Goal: Navigation & Orientation: Find specific page/section

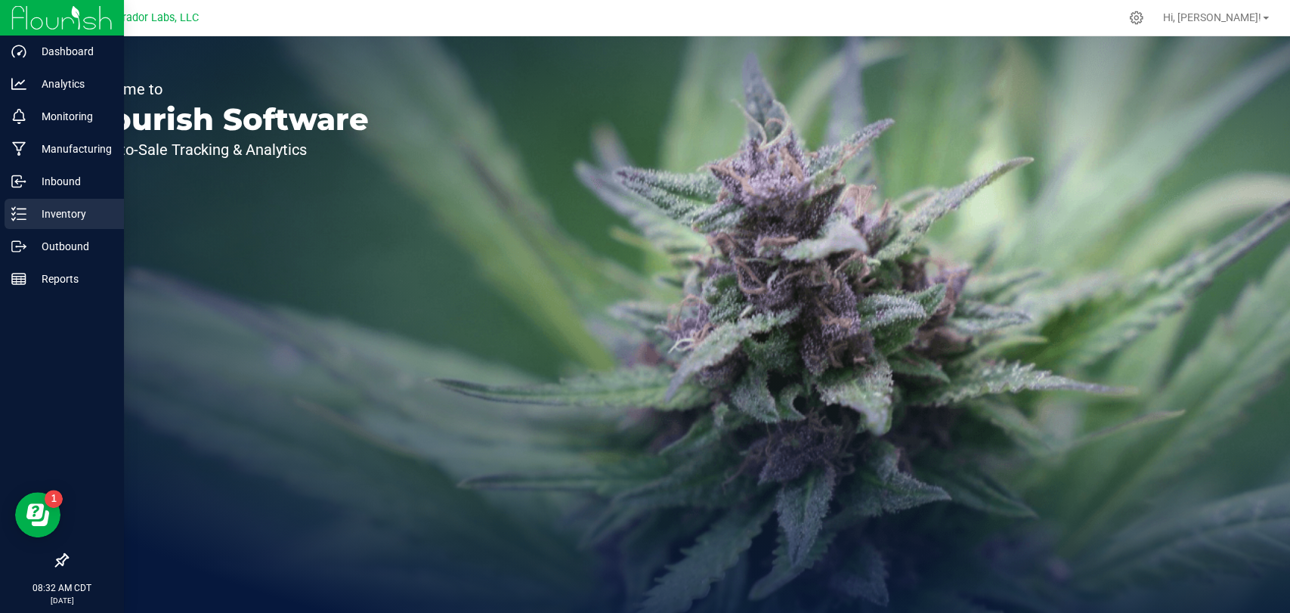
click at [20, 209] on line at bounding box center [21, 209] width 8 height 0
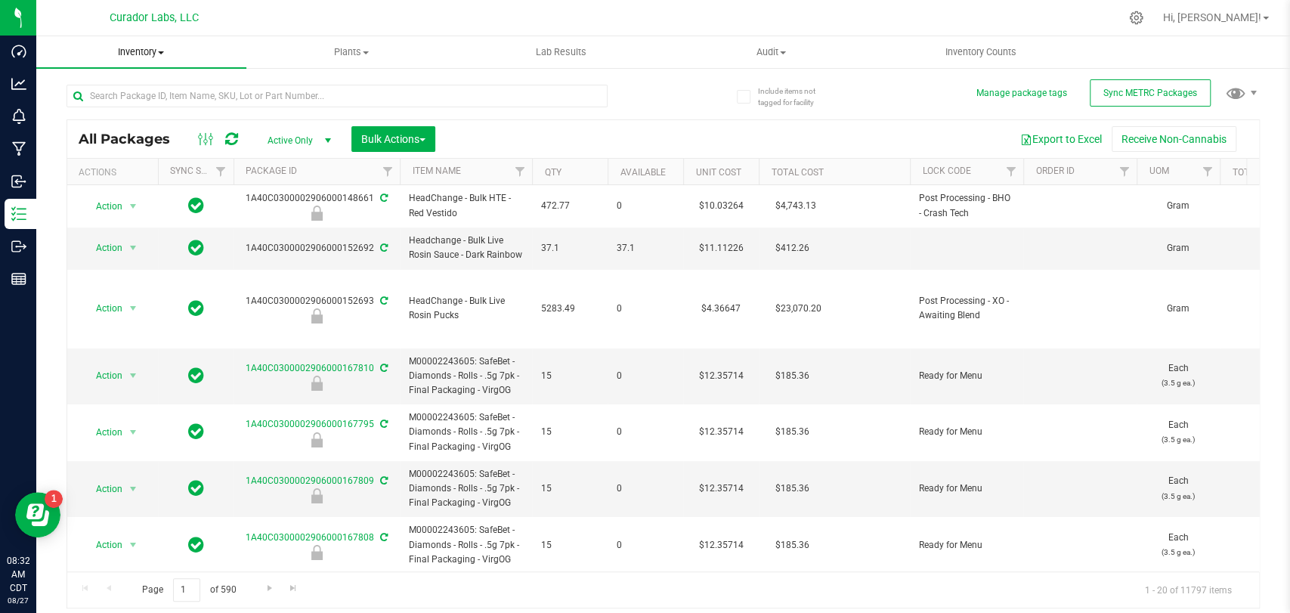
click at [145, 52] on span "Inventory" at bounding box center [141, 52] width 210 height 14
click at [137, 183] on span "From bill of materials" at bounding box center [104, 181] width 137 height 13
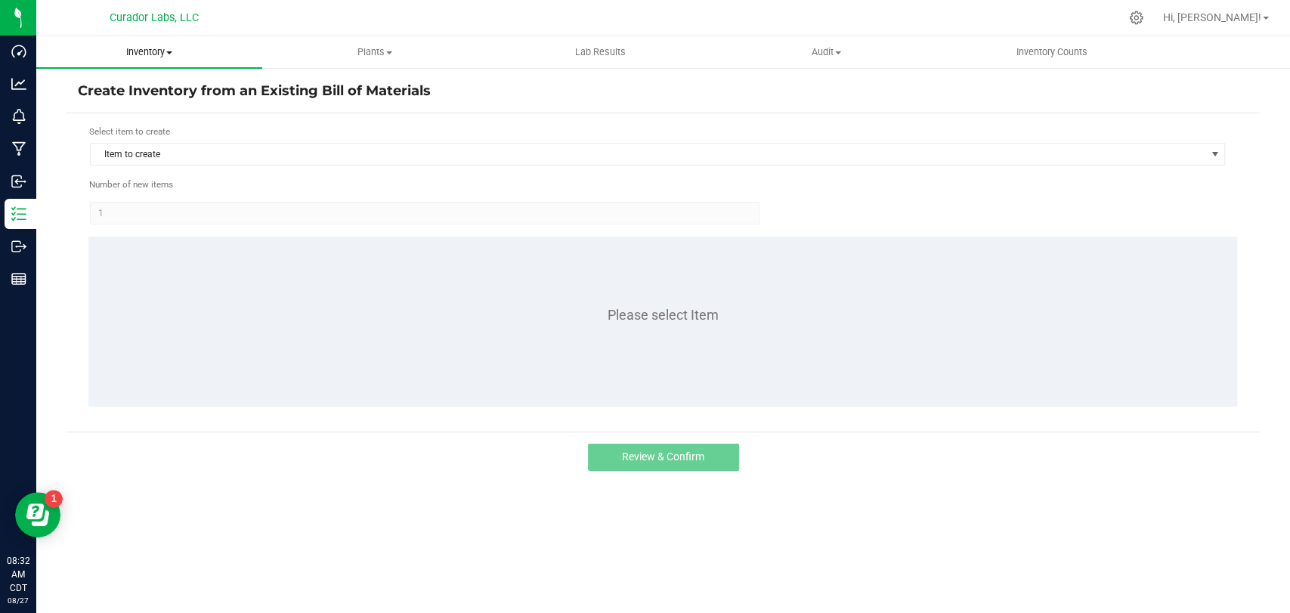
click at [156, 50] on span "Inventory" at bounding box center [149, 52] width 226 height 14
click at [127, 113] on span "All inventory" at bounding box center [87, 109] width 102 height 13
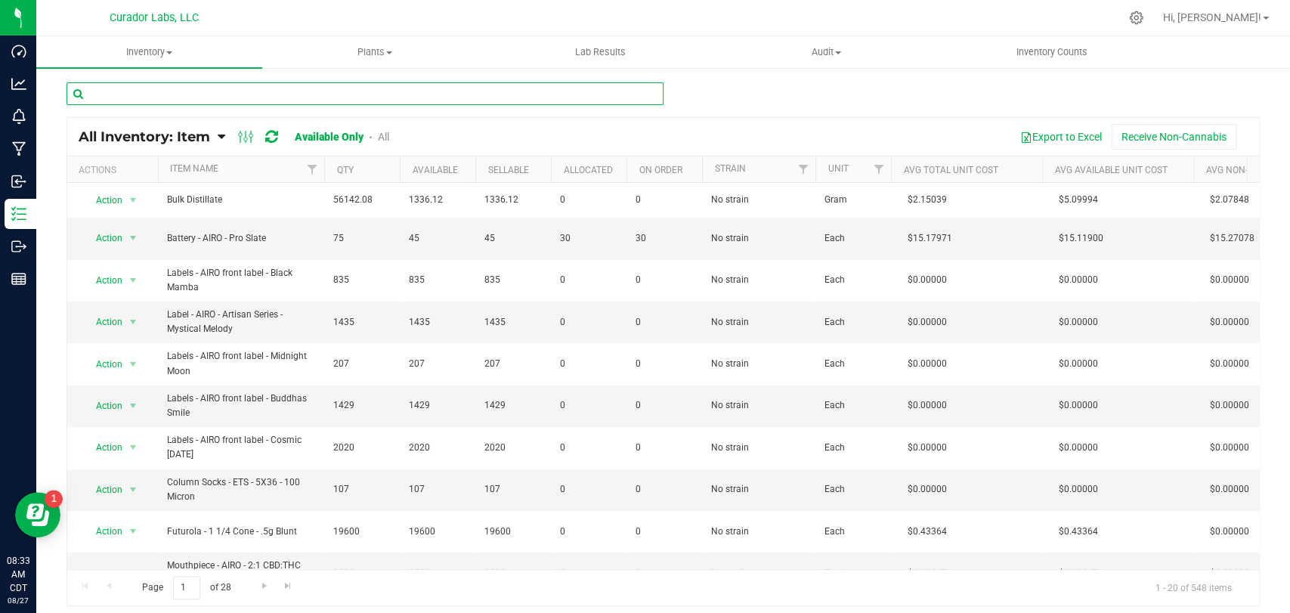
click at [292, 92] on input "text" at bounding box center [365, 93] width 597 height 23
paste input "Labeled Bottle - Safe Bet - .5g Hash Infused Rolls with Warning and White and O…"
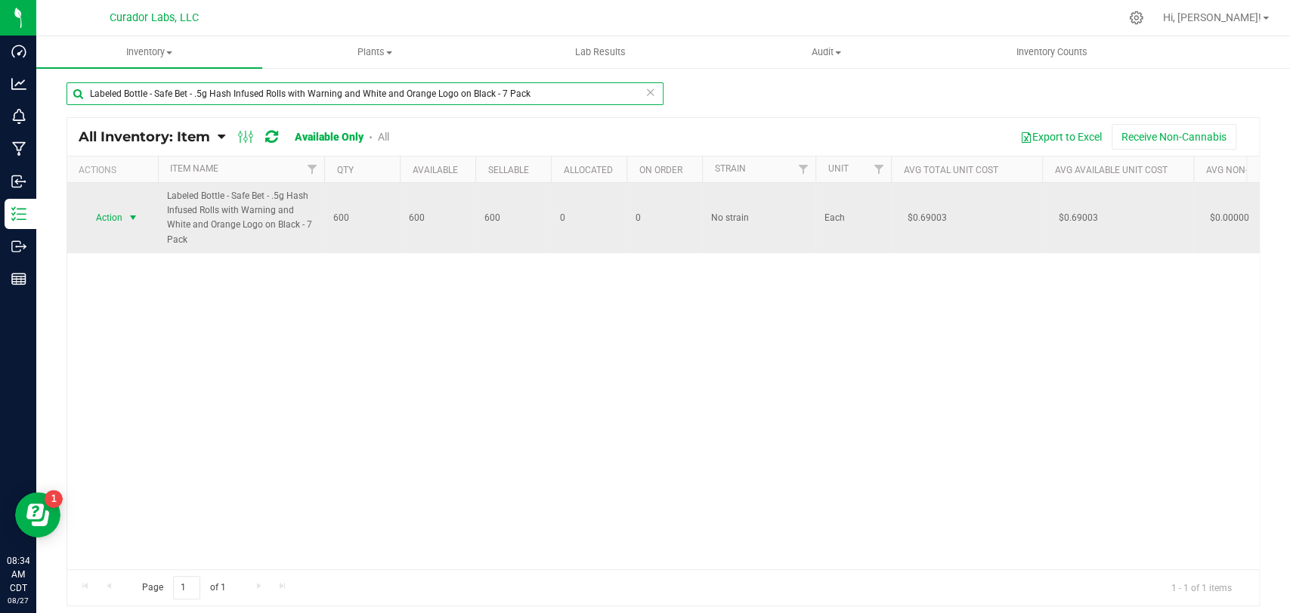
type input "Labeled Bottle - Safe Bet - .5g Hash Infused Rolls with Warning and White and O…"
click at [137, 218] on span "select" at bounding box center [133, 218] width 12 height 12
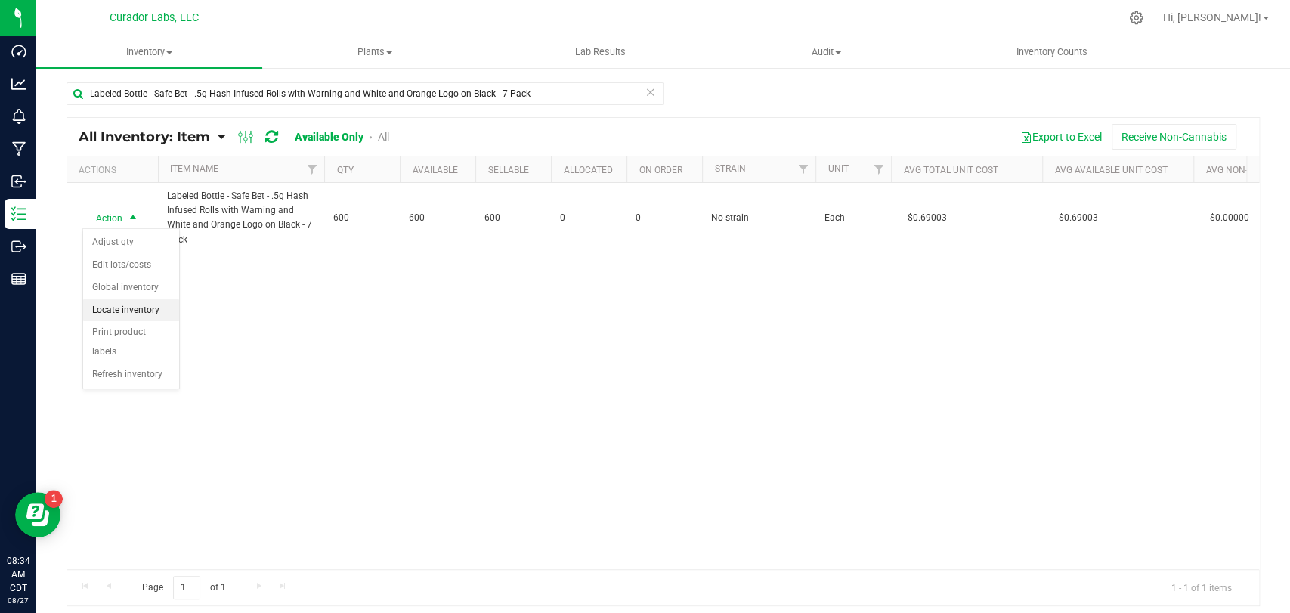
click at [144, 317] on li "Locate inventory" at bounding box center [131, 310] width 96 height 23
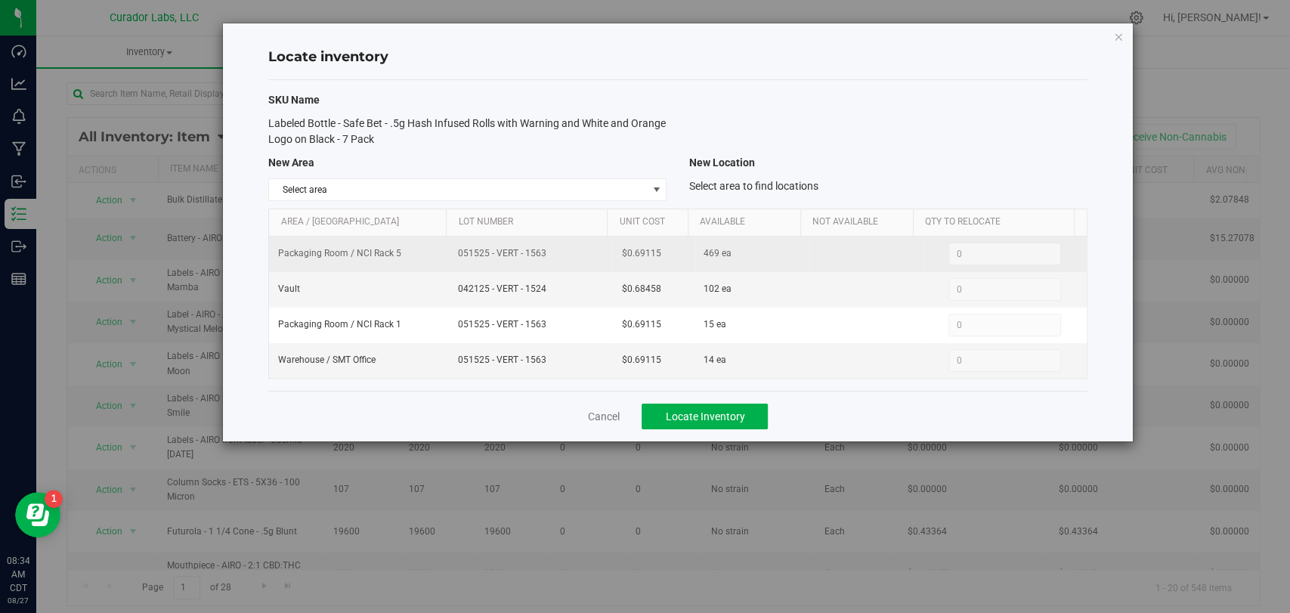
drag, startPoint x: 545, startPoint y: 255, endPoint x: 441, endPoint y: 253, distance: 103.5
click at [441, 253] on tr "Packaging Room / NCI Rack 5 051525 - VERT - 1563 $0.69115 469 ea 0 0" at bounding box center [677, 255] width 817 height 36
copy tr "051525 - VERT - 1563"
drag, startPoint x: 658, startPoint y: 255, endPoint x: 603, endPoint y: 254, distance: 55.2
click at [603, 254] on tr "Packaging Room / NCI Rack 5 051525 - VERT - 1563 $0.69115 469 ea 0 0" at bounding box center [677, 255] width 817 height 36
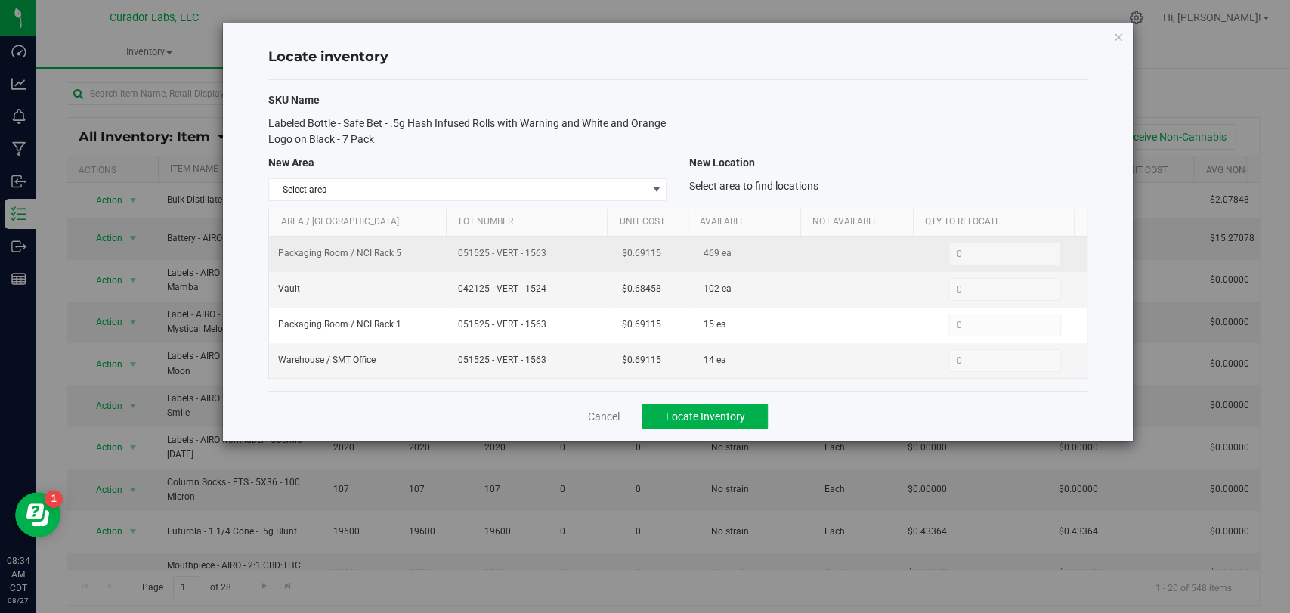
copy tr "$0.69115"
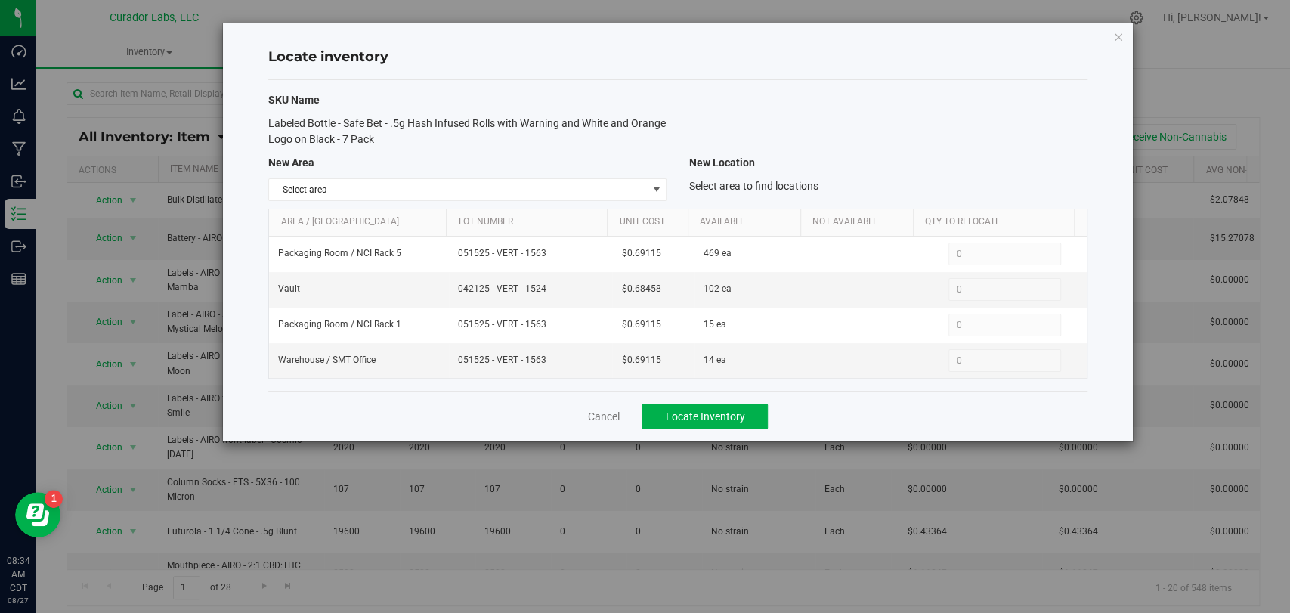
click at [611, 422] on div "Cancel Locate Inventory" at bounding box center [677, 416] width 818 height 51
click at [593, 416] on link "Cancel" at bounding box center [603, 416] width 32 height 15
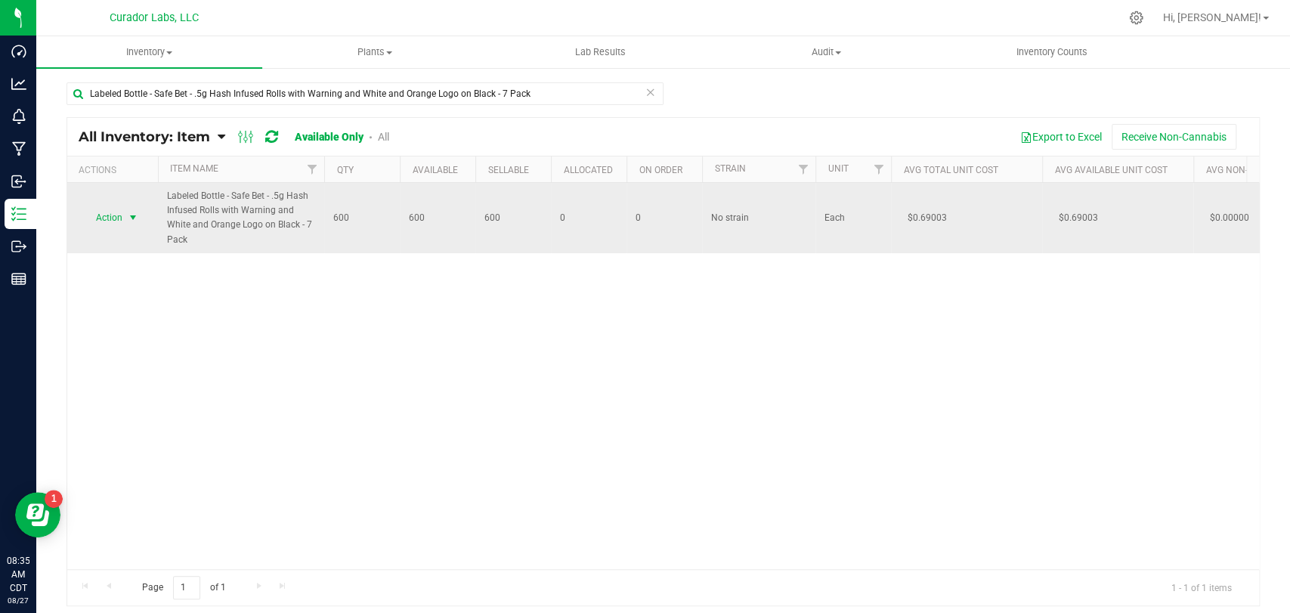
click at [132, 219] on span "select" at bounding box center [133, 218] width 12 height 12
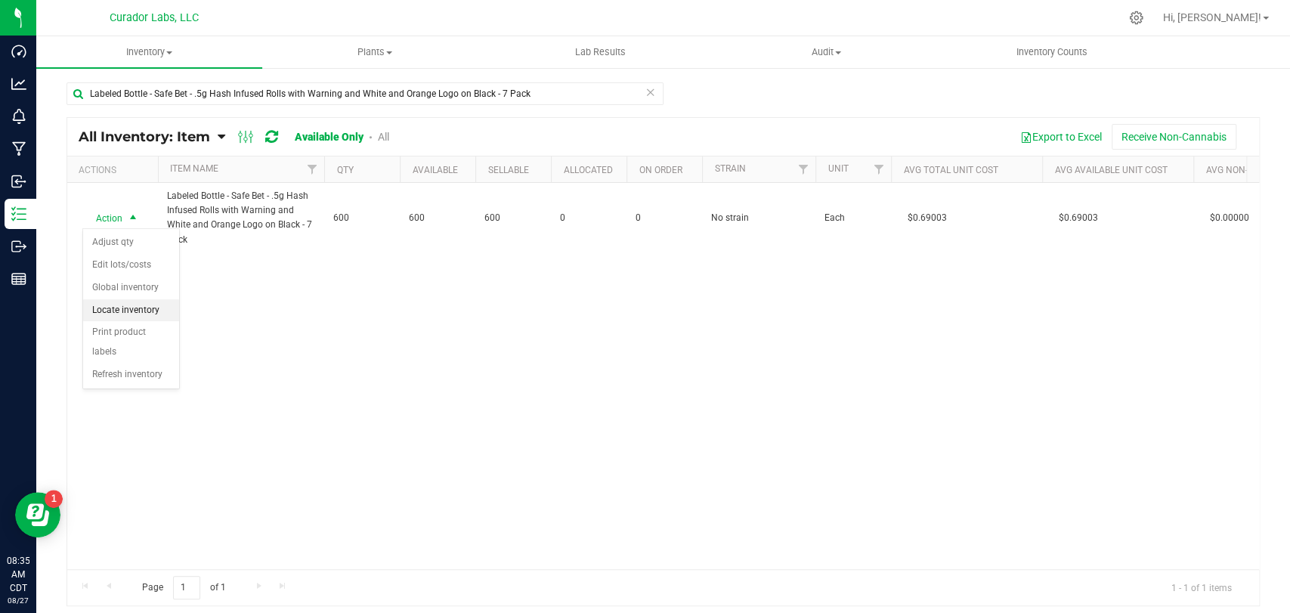
click at [126, 299] on li "Locate inventory" at bounding box center [131, 310] width 96 height 23
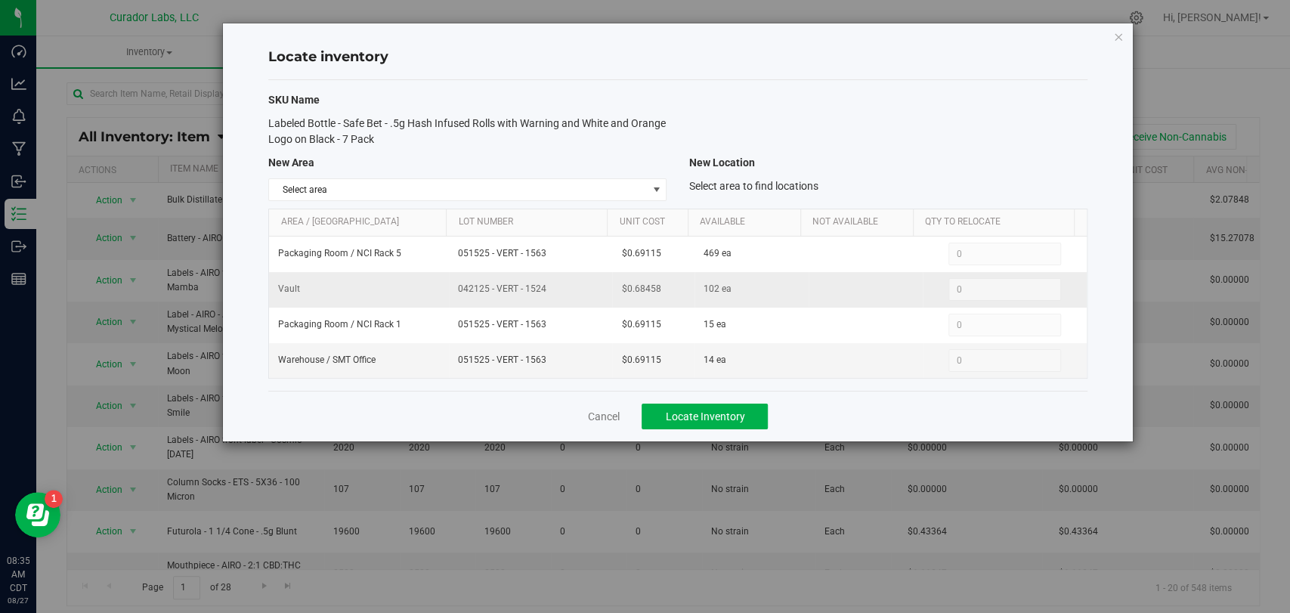
drag, startPoint x: 563, startPoint y: 297, endPoint x: 446, endPoint y: 286, distance: 117.6
click at [449, 286] on td "042125 - VERT - 1524" at bounding box center [530, 290] width 163 height 36
copy span "042125 - VERT - 1524"
drag, startPoint x: 643, startPoint y: 287, endPoint x: 600, endPoint y: 286, distance: 43.1
click at [600, 286] on tr "Vault 042125 - VERT - 1524 $0.68458 102 ea 0 0" at bounding box center [677, 290] width 817 height 36
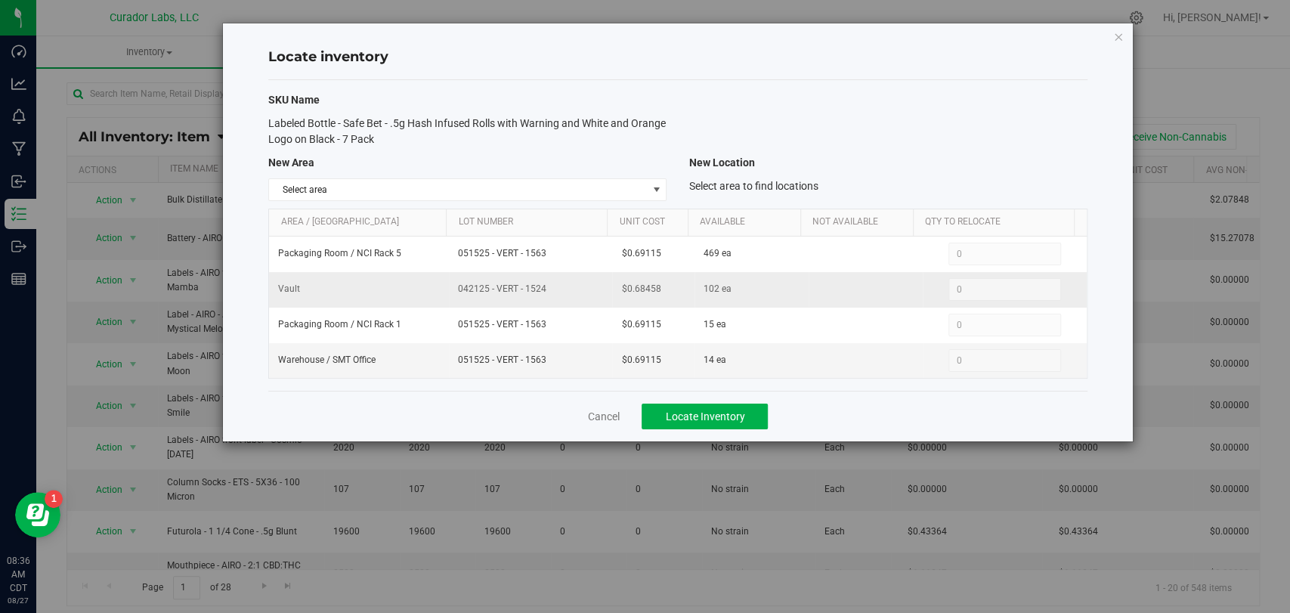
copy tr "$0.68458"
click at [506, 301] on td "042125 - VERT - 1524" at bounding box center [530, 290] width 163 height 36
drag, startPoint x: 537, startPoint y: 288, endPoint x: 451, endPoint y: 287, distance: 86.2
click at [450, 287] on td "042125 - VERT - 1524" at bounding box center [530, 290] width 163 height 36
copy span "042125 - VERT - 1524"
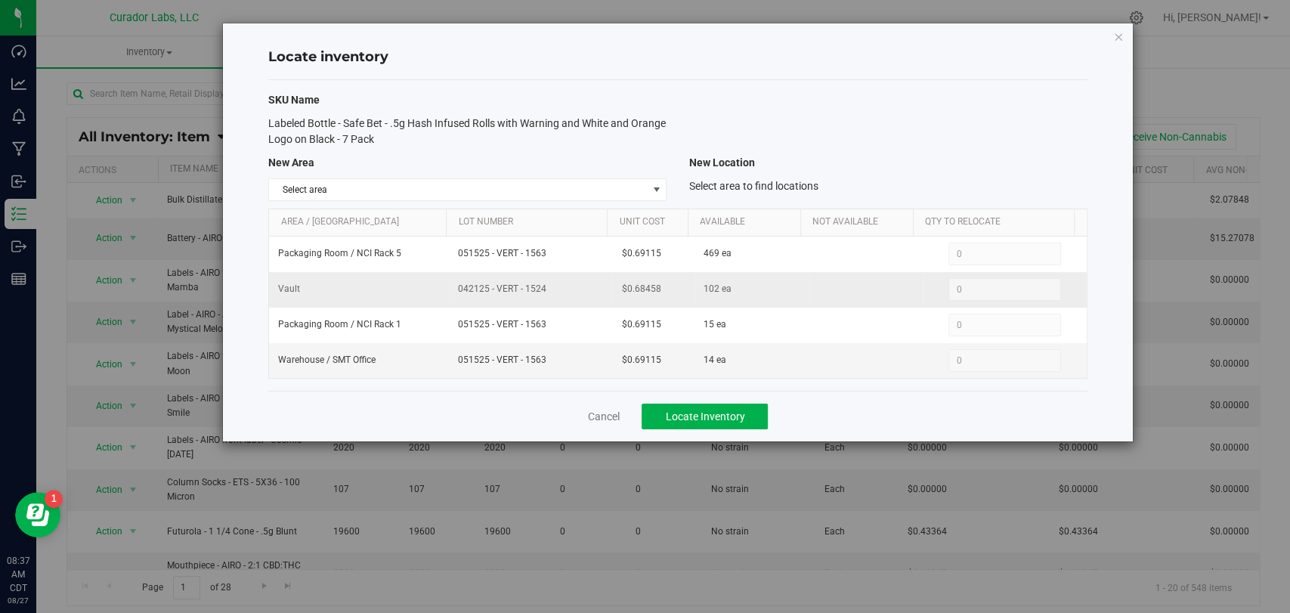
drag, startPoint x: 667, startPoint y: 286, endPoint x: 599, endPoint y: 279, distance: 69.1
click at [593, 279] on tr "Vault 042125 - VERT - 1524 $0.68458 102 ea 0 0" at bounding box center [677, 290] width 817 height 36
copy tr "$0.68458"
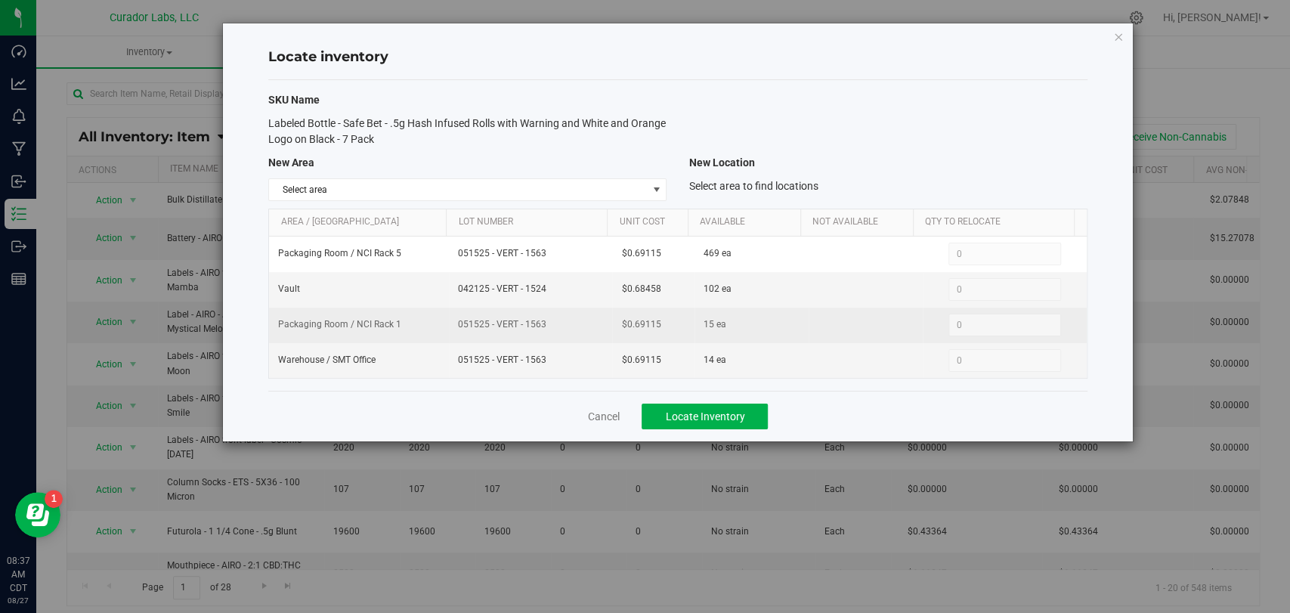
drag, startPoint x: 542, startPoint y: 320, endPoint x: 425, endPoint y: 312, distance: 116.7
click at [405, 311] on tr "Packaging Room / NCI Rack 1 051525 - VERT - 1563 $0.69115 15 ea 0 0" at bounding box center [677, 326] width 817 height 36
copy tr "051525 - VERT - 1563"
drag, startPoint x: 663, startPoint y: 322, endPoint x: 597, endPoint y: 322, distance: 65.7
click at [597, 322] on tr "Packaging Room / NCI Rack 1 051525 - VERT - 1563 $0.69115 15 ea 0 0" at bounding box center [677, 326] width 817 height 36
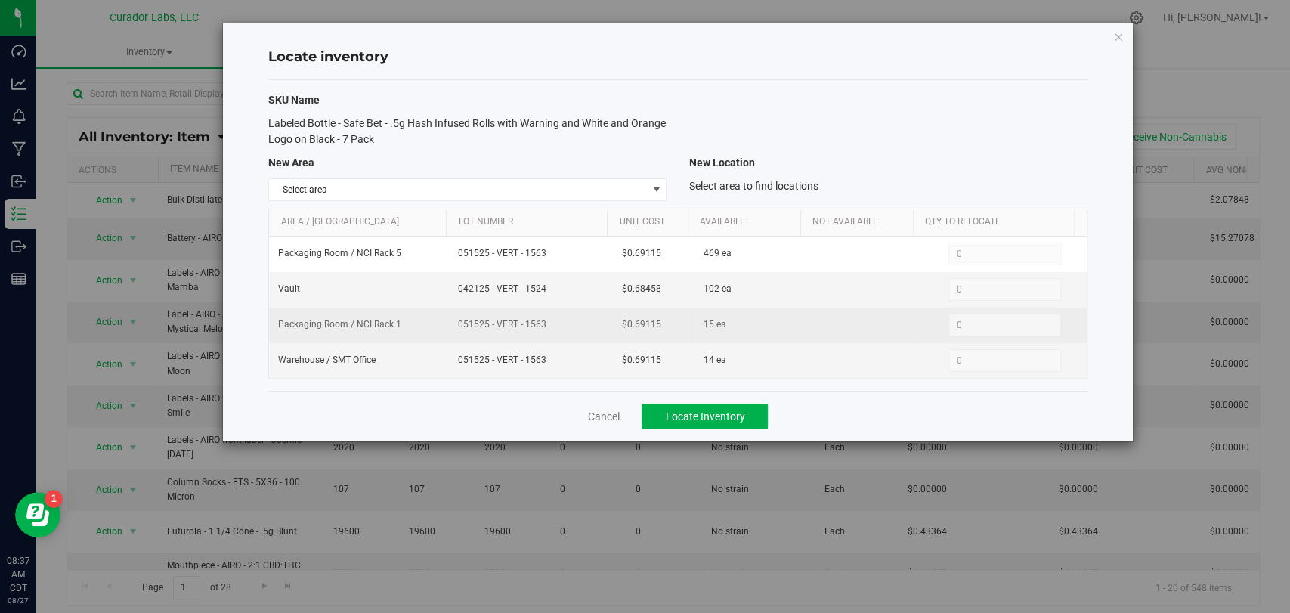
copy tr "$0.69115"
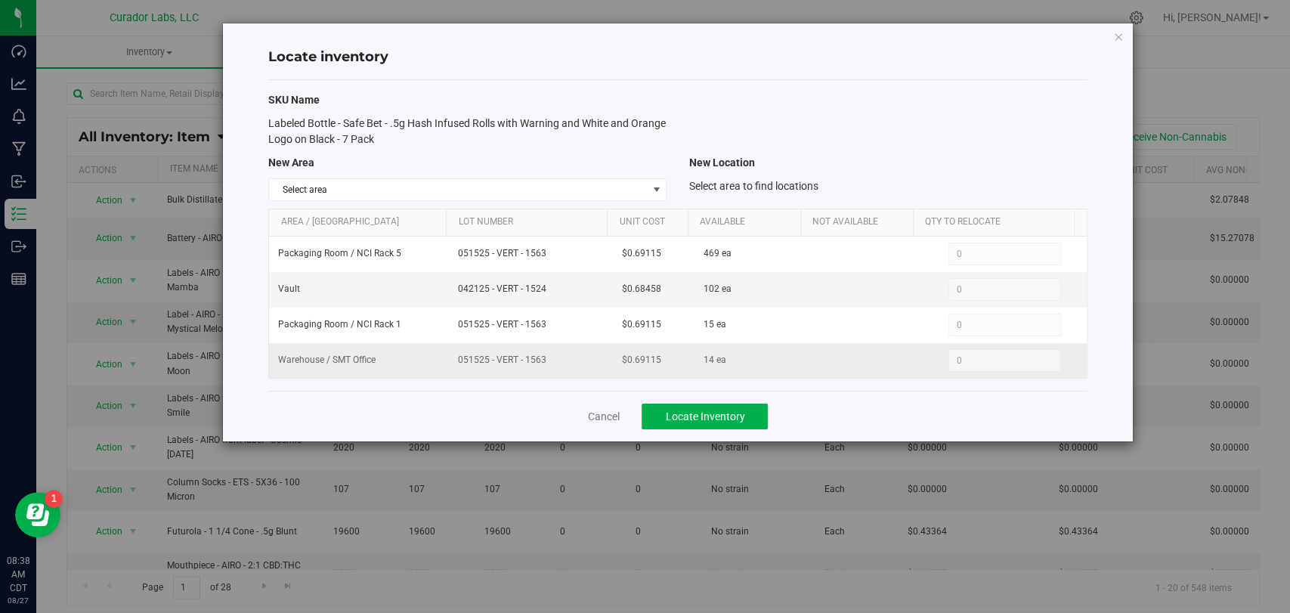
drag, startPoint x: 552, startPoint y: 357, endPoint x: 453, endPoint y: 357, distance: 99.0
click at [453, 357] on td "051525 - VERT - 1563" at bounding box center [530, 360] width 163 height 35
copy span "051525 - VERT - 1563"
drag, startPoint x: 659, startPoint y: 359, endPoint x: 592, endPoint y: 360, distance: 66.5
click at [592, 360] on tr "Warehouse / SMT Office 051525 - VERT - 1563 $0.69115 14 ea 0 0" at bounding box center [677, 360] width 817 height 35
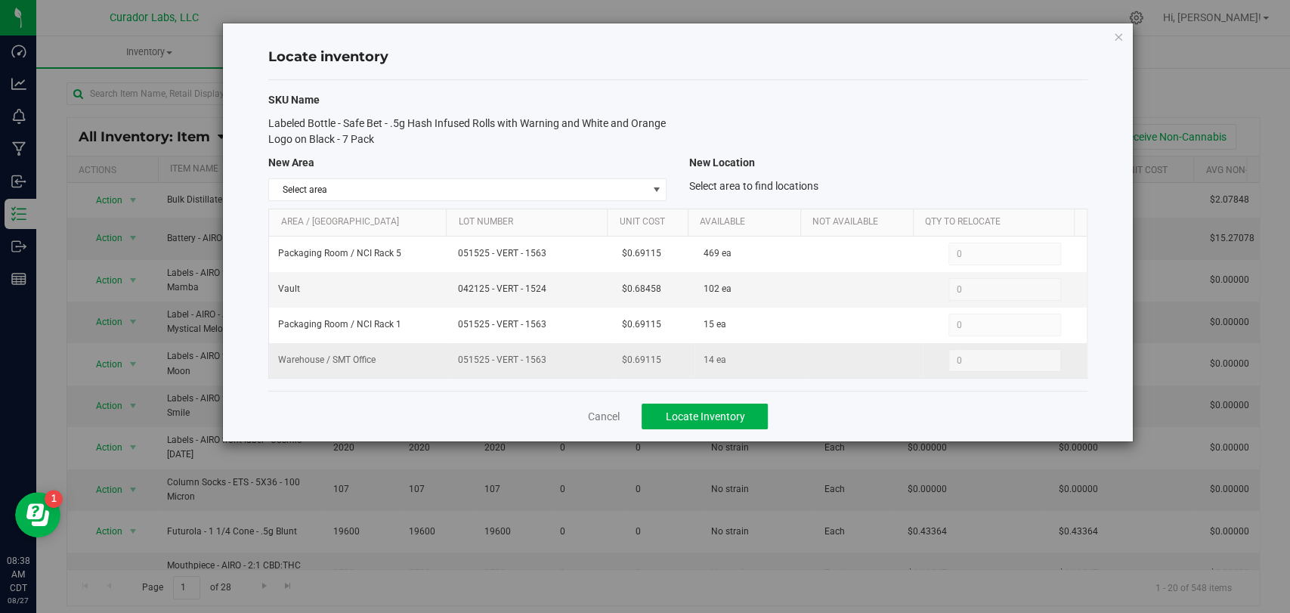
copy tr "$0.69115"
click at [605, 416] on link "Cancel" at bounding box center [603, 416] width 32 height 15
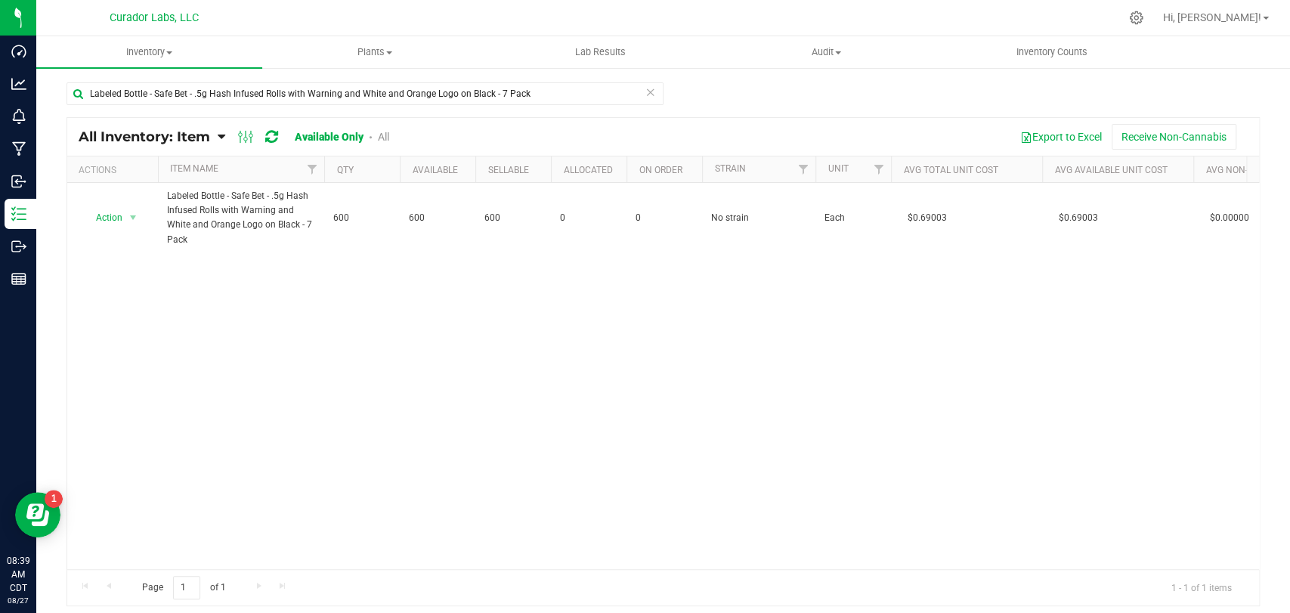
click at [648, 92] on icon at bounding box center [650, 91] width 11 height 18
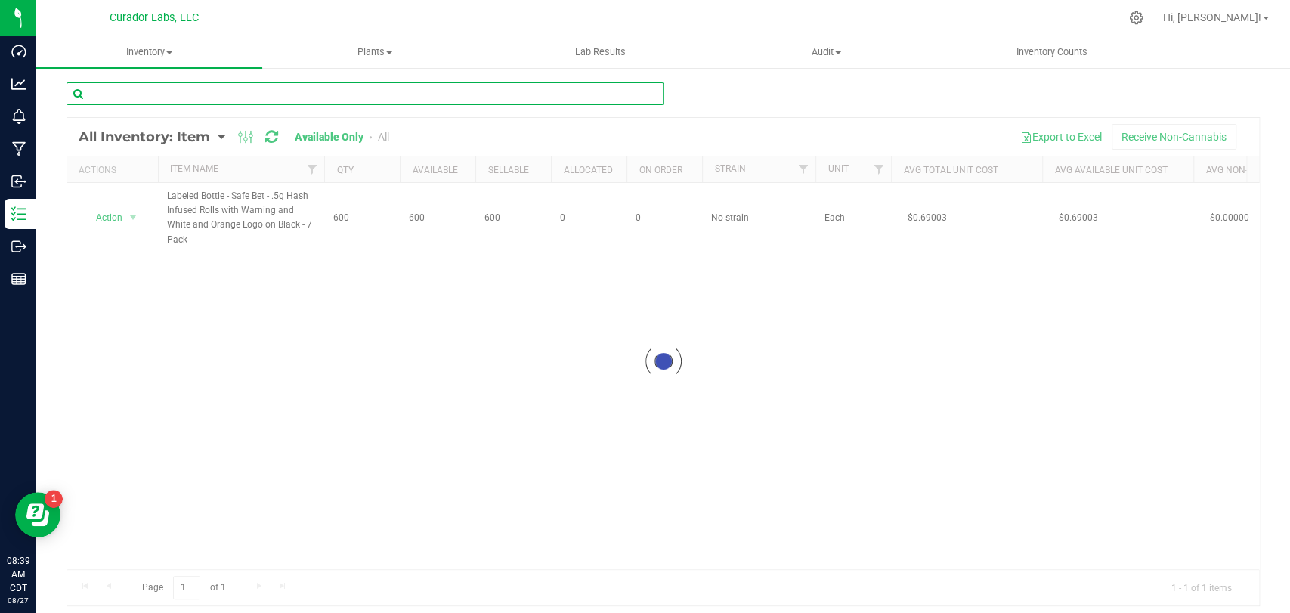
click at [599, 97] on input "text" at bounding box center [365, 93] width 597 height 23
paste input "Labeled Bottle - SafeBet - .5g Infused Preroll QR + Warning Black - 14 Pack"
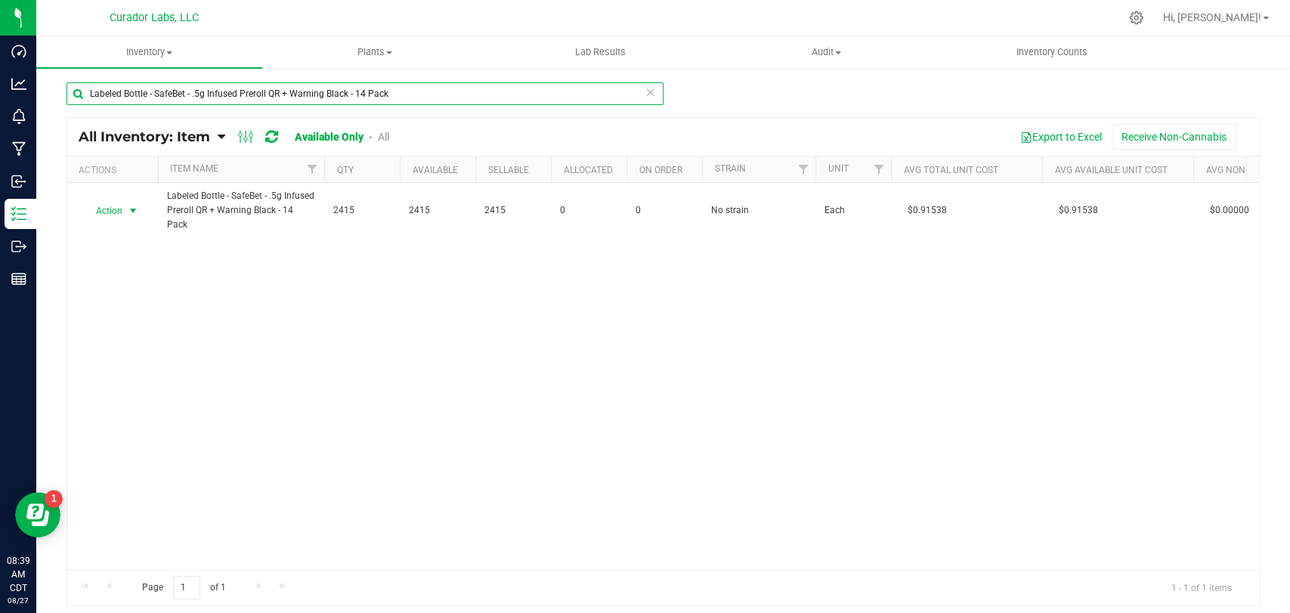
type input "Labeled Bottle - SafeBet - .5g Infused Preroll QR + Warning Black - 14 Pack"
click at [103, 216] on span "Action" at bounding box center [102, 210] width 41 height 21
click at [133, 310] on li "Locate inventory" at bounding box center [131, 303] width 96 height 23
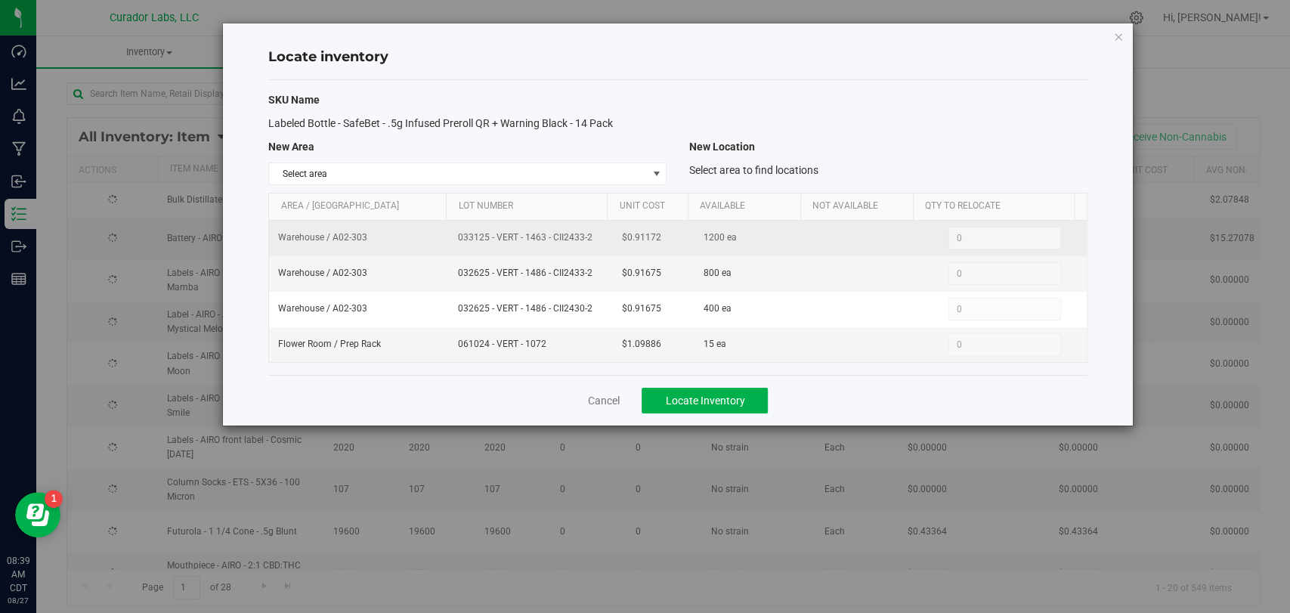
drag, startPoint x: 592, startPoint y: 237, endPoint x: 438, endPoint y: 226, distance: 154.6
click at [438, 227] on tr "Warehouse / A02-303 033125 - VERT - 1463 - CII2433-2 $0.91172 1200 ea 0 0" at bounding box center [677, 239] width 817 height 36
drag, startPoint x: 667, startPoint y: 243, endPoint x: 582, endPoint y: 235, distance: 85.8
click at [579, 232] on tr "Warehouse / A02-303 033125 - VERT - 1463 - CII2433-2 $0.91172 1200 ea 0 0" at bounding box center [677, 239] width 817 height 36
click at [648, 250] on td "$0.91172" at bounding box center [653, 239] width 82 height 36
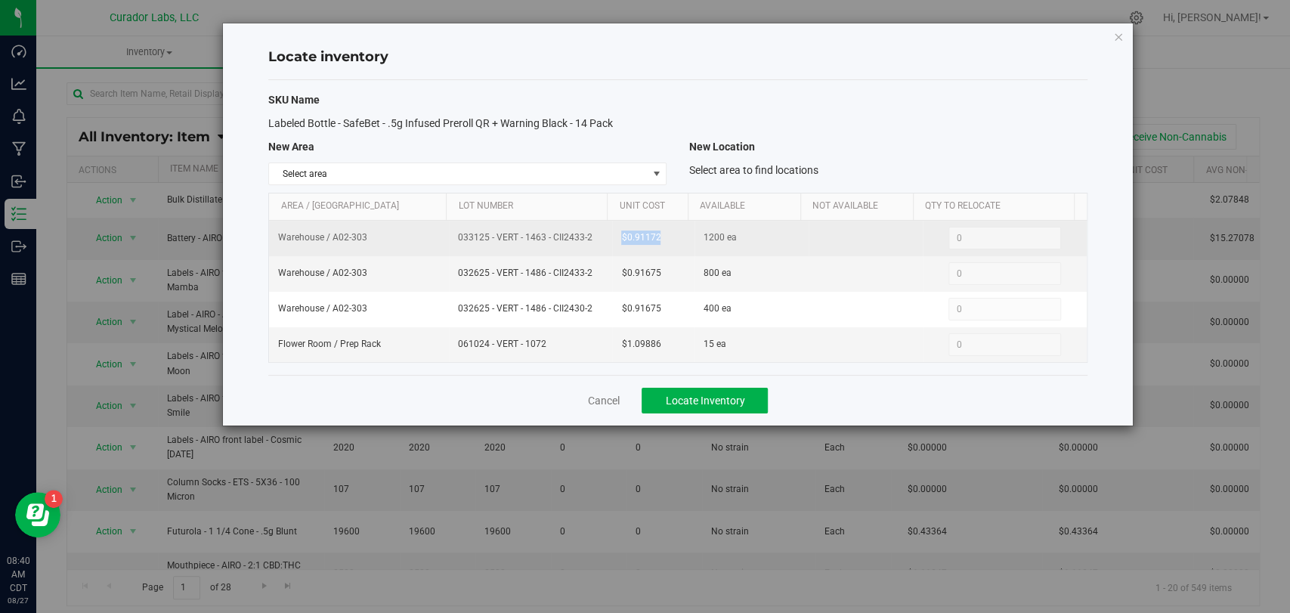
drag, startPoint x: 660, startPoint y: 237, endPoint x: 614, endPoint y: 237, distance: 46.1
click at [614, 237] on td "$0.91172" at bounding box center [653, 239] width 82 height 36
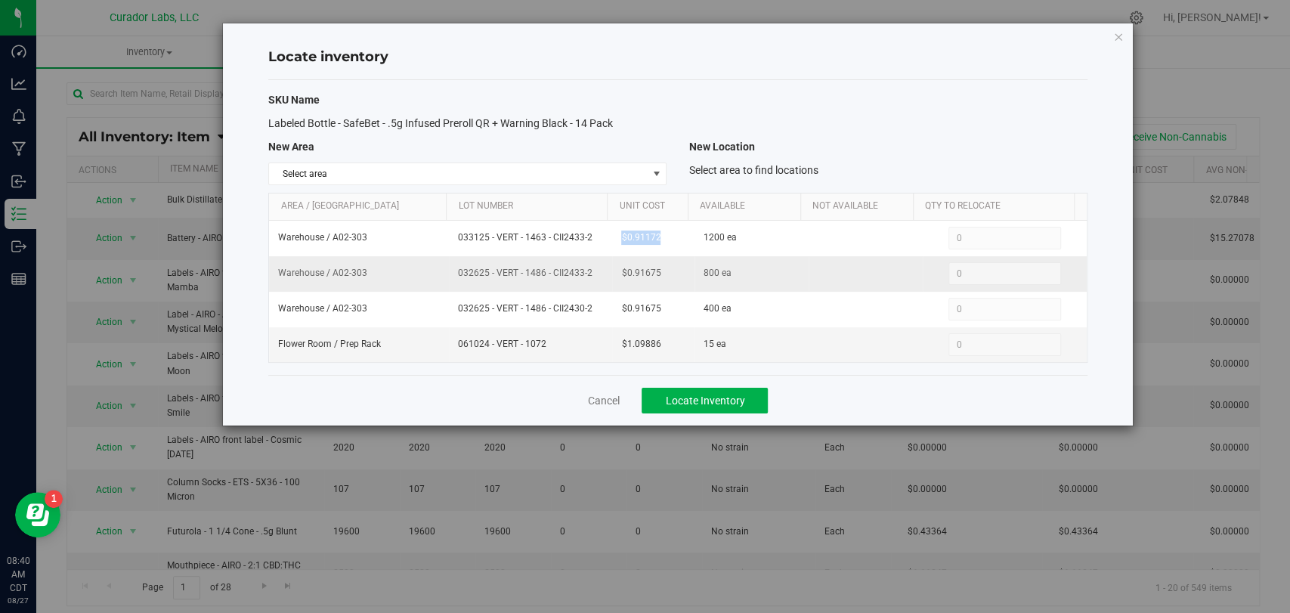
drag, startPoint x: 587, startPoint y: 274, endPoint x: 455, endPoint y: 273, distance: 132.3
click at [445, 273] on tr "Warehouse / A02-303 032625 - VERT - 1486 - CII2433-2 $0.91675 800 ea 0 0" at bounding box center [677, 274] width 817 height 36
drag, startPoint x: 643, startPoint y: 280, endPoint x: 602, endPoint y: 274, distance: 42.0
click at [597, 274] on tr "Warehouse / A02-303 032625 - VERT - 1486 - CII2433-2 $0.91675 800 ea 0 0" at bounding box center [677, 274] width 817 height 36
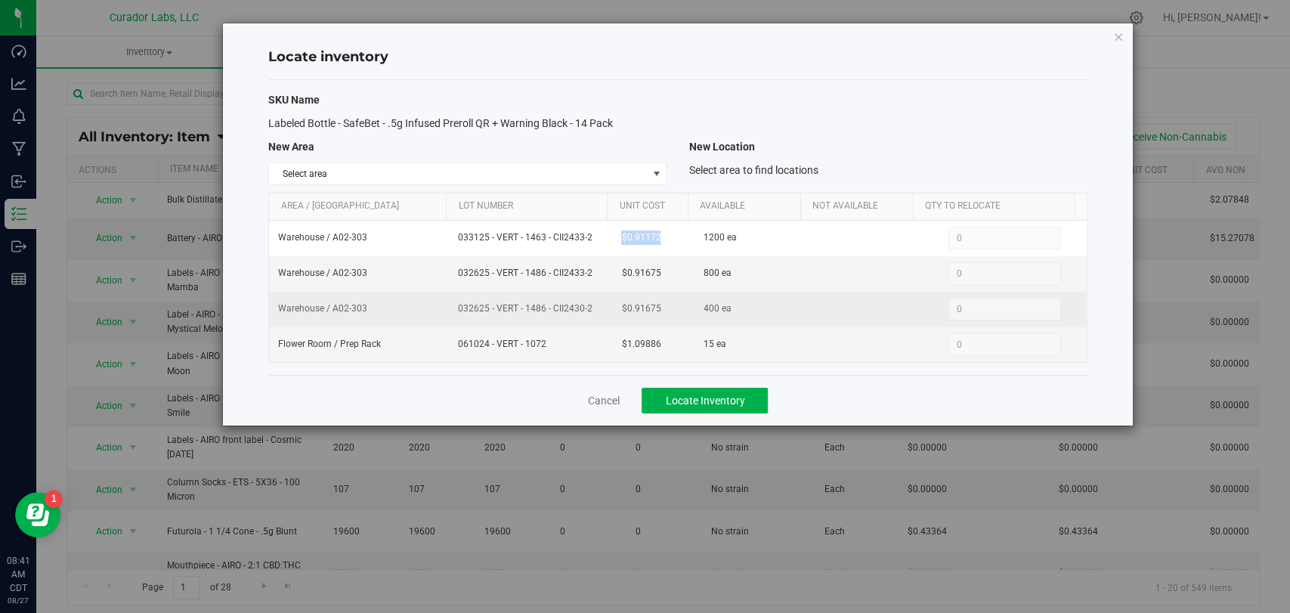
drag, startPoint x: 592, startPoint y: 307, endPoint x: 424, endPoint y: 292, distance: 168.4
click at [424, 292] on tr "Warehouse / A02-303 032625 - VERT - 1486 - CII2430-2 $0.91675 400 ea 0 0" at bounding box center [677, 310] width 817 height 36
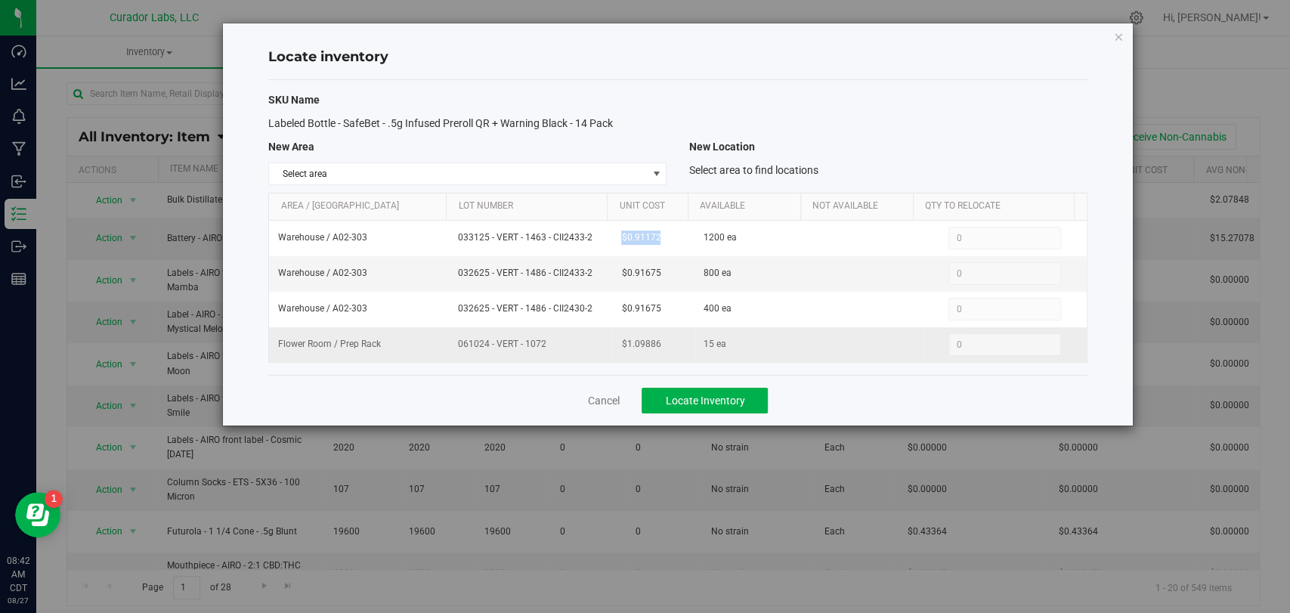
drag, startPoint x: 569, startPoint y: 345, endPoint x: 410, endPoint y: 341, distance: 159.5
click at [410, 341] on tr "Flower Room / Prep Rack 061024 - VERT - 1072 $1.09886 15 ea 0 0" at bounding box center [677, 344] width 817 height 35
drag, startPoint x: 664, startPoint y: 348, endPoint x: 607, endPoint y: 345, distance: 57.5
click at [612, 345] on td "$1.09886" at bounding box center [653, 344] width 82 height 35
click at [585, 398] on div "Cancel Locate Inventory" at bounding box center [677, 400] width 818 height 51
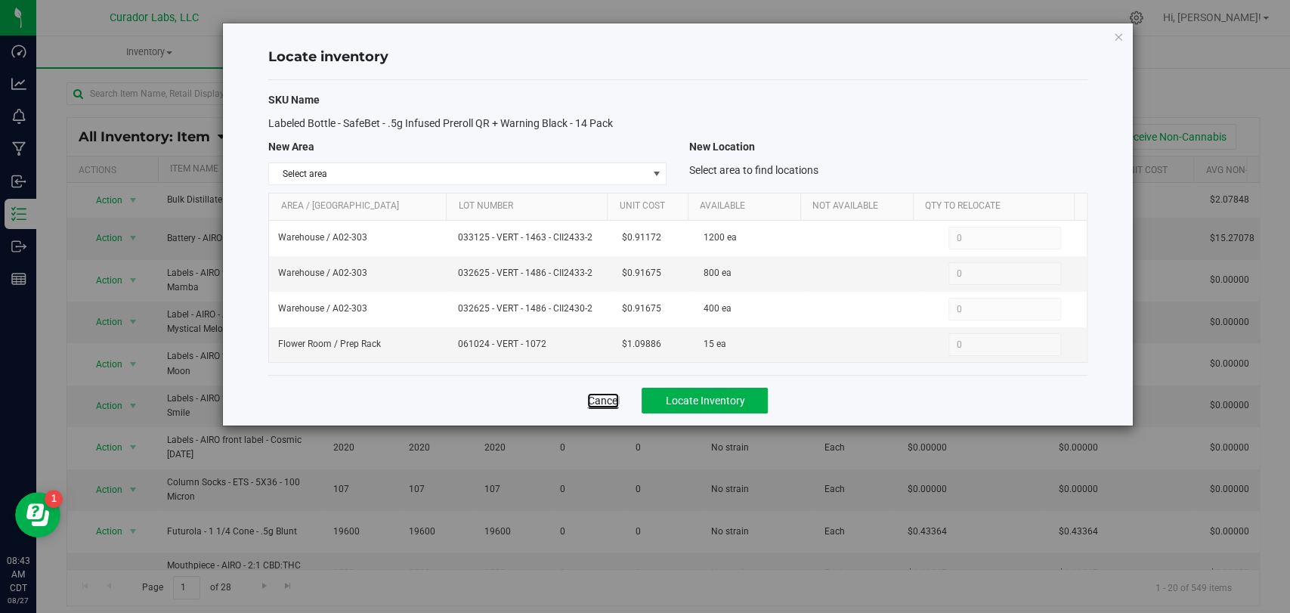
click at [589, 397] on link "Cancel" at bounding box center [603, 400] width 32 height 15
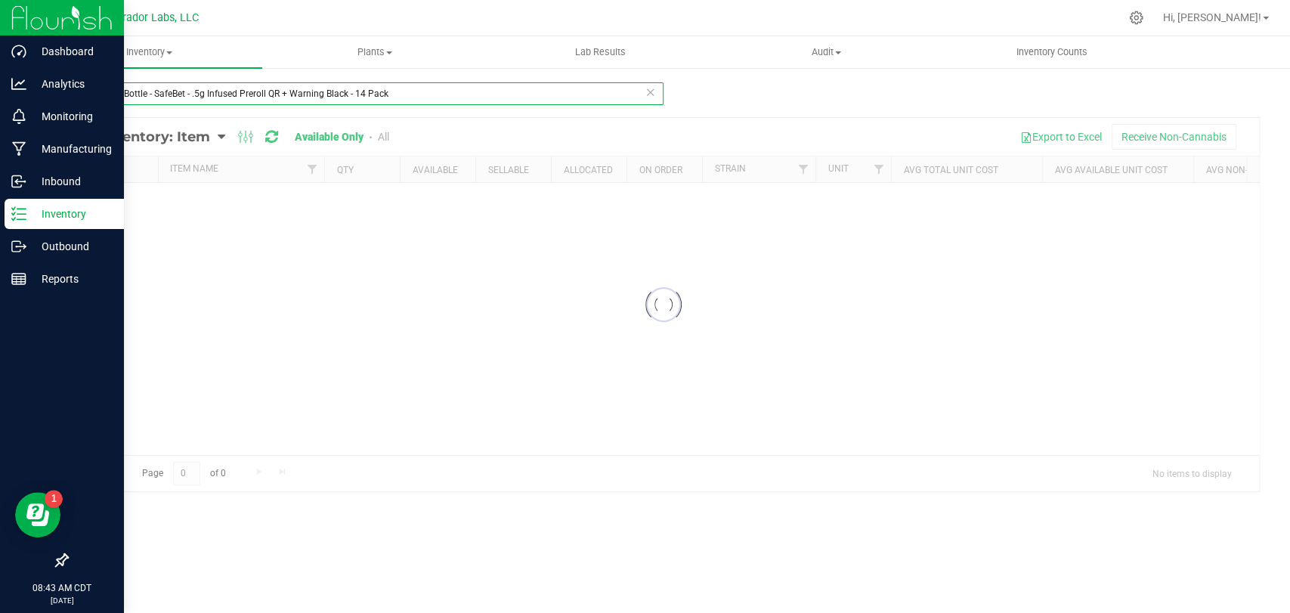
drag, startPoint x: 355, startPoint y: 92, endPoint x: 2, endPoint y: 23, distance: 360.3
click at [0, 24] on div "Dashboard Analytics Monitoring Manufacturing Inbound Inventory Outbound Reports…" at bounding box center [645, 306] width 1290 height 613
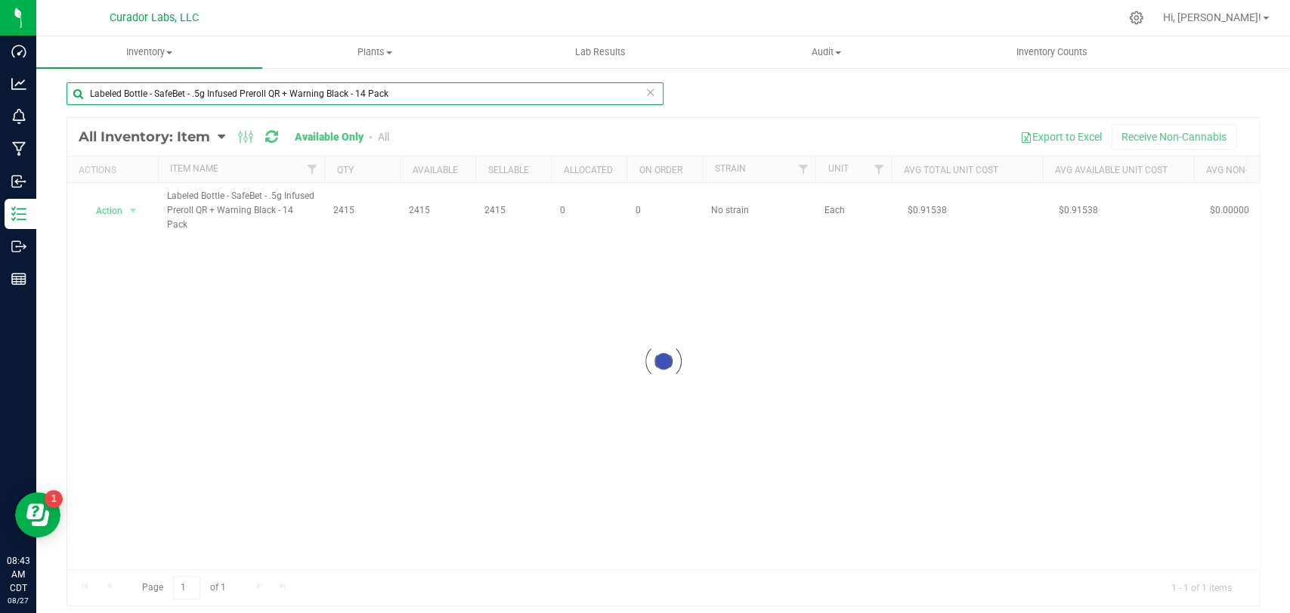
paste input "5"
type input "Labeled Bottle - SafeBet - .5g Infused Preroll QR + Warning Black - 5 Pack"
click at [115, 207] on div at bounding box center [663, 361] width 1192 height 487
click at [121, 214] on span "Action" at bounding box center [102, 203] width 41 height 21
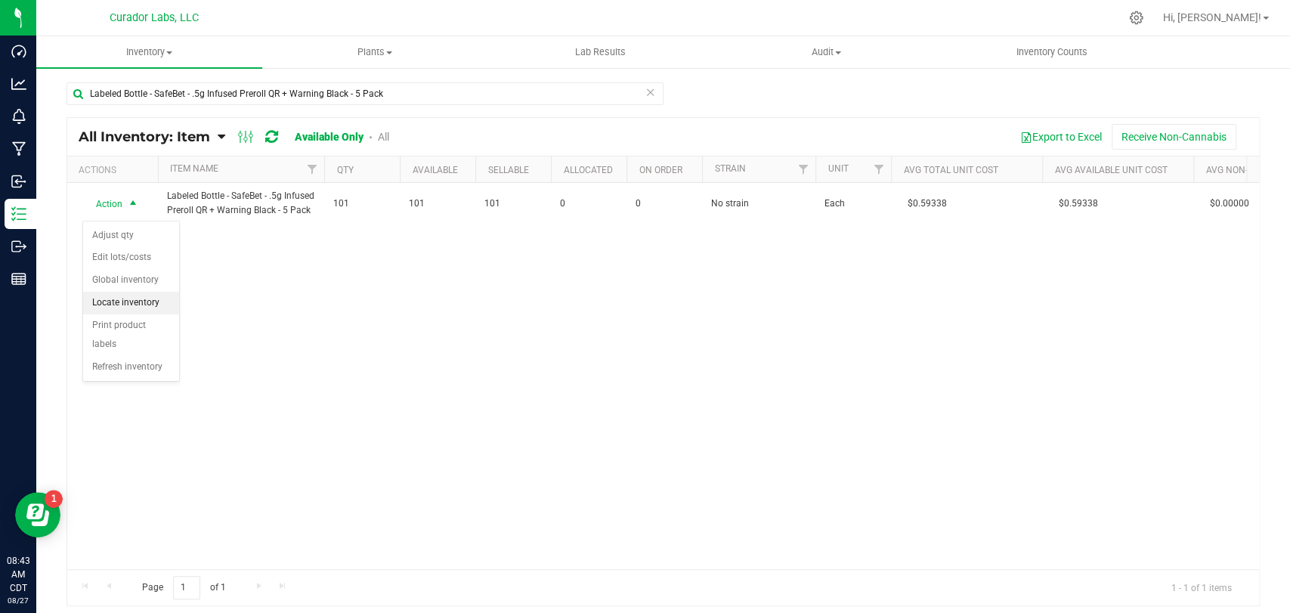
click at [144, 298] on li "Locate inventory" at bounding box center [131, 303] width 96 height 23
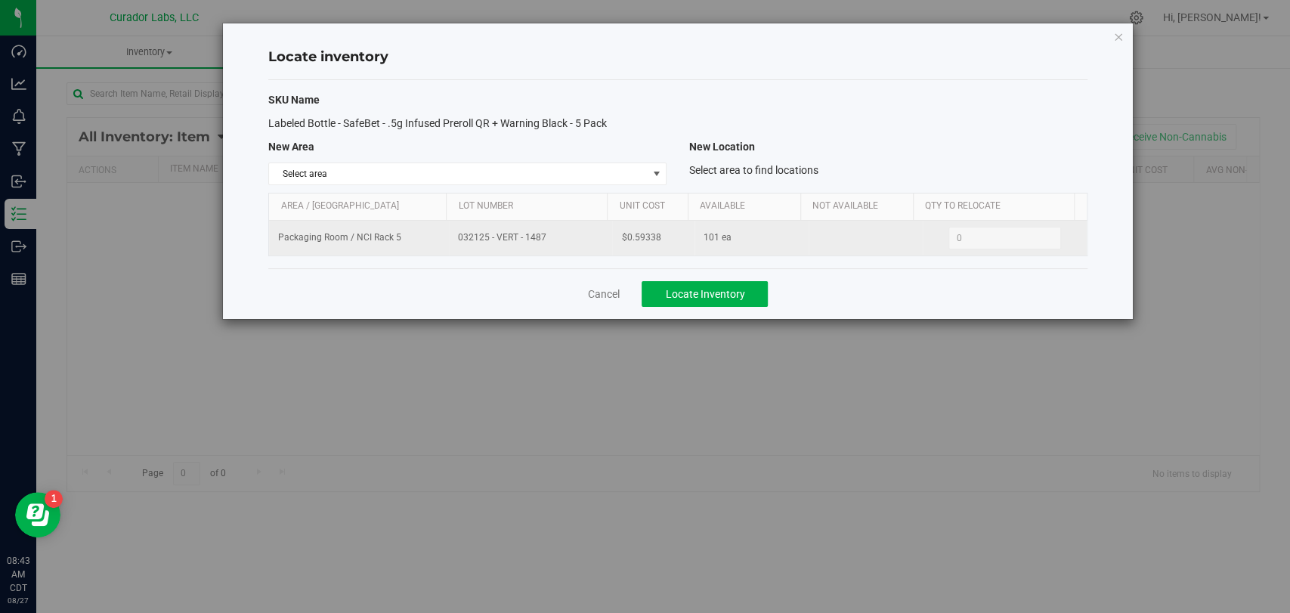
drag, startPoint x: 545, startPoint y: 234, endPoint x: 417, endPoint y: 237, distance: 127.8
click at [417, 237] on tr "Packaging Room / NCI Rack 5 032125 - VERT - 1487 $0.59338 101 ea 0 0" at bounding box center [677, 238] width 817 height 35
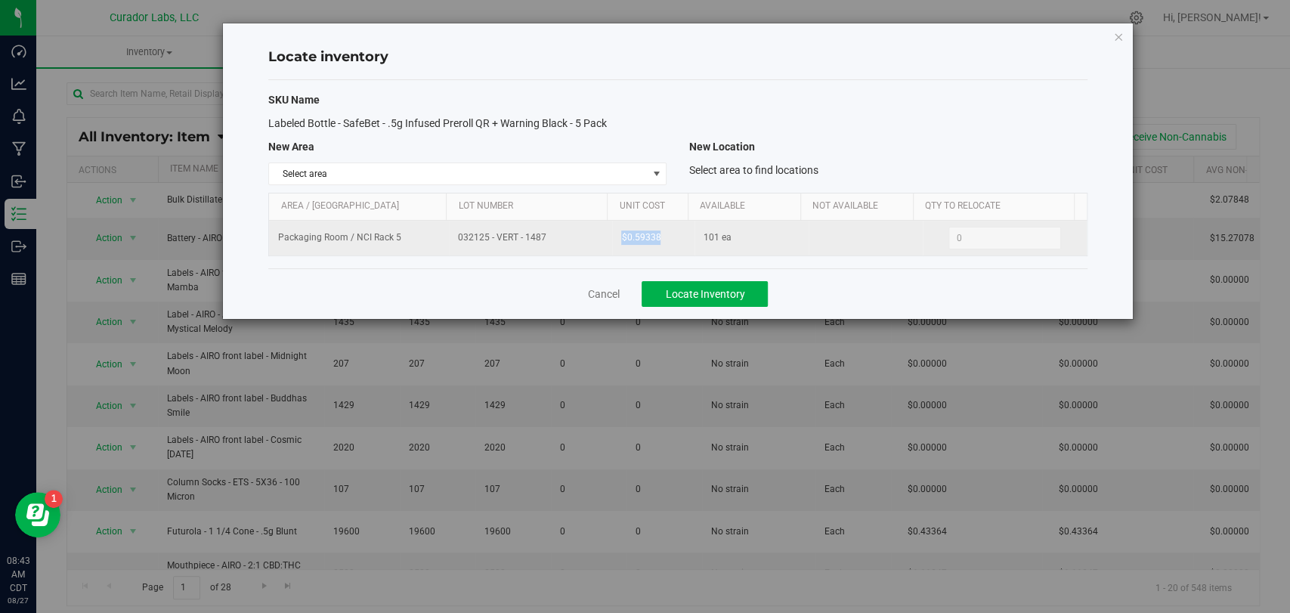
drag, startPoint x: 665, startPoint y: 240, endPoint x: 608, endPoint y: 240, distance: 56.7
click at [612, 240] on td "$0.59338" at bounding box center [653, 238] width 82 height 35
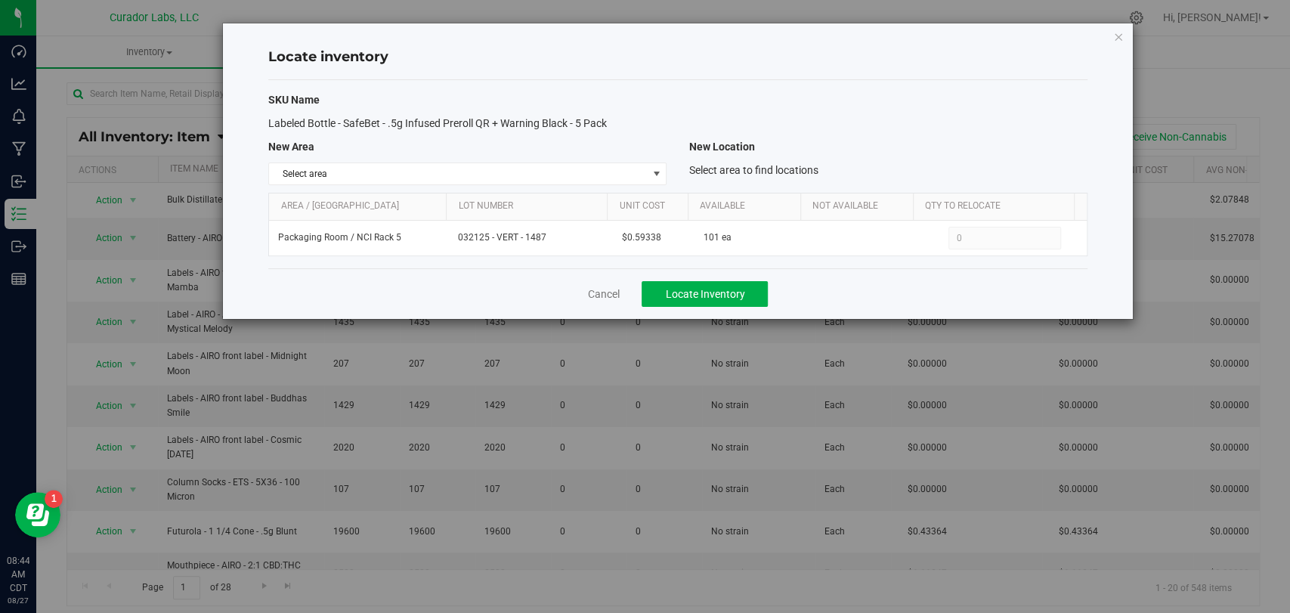
click at [621, 293] on div "Cancel Locate Inventory" at bounding box center [677, 293] width 818 height 51
click at [620, 293] on div "Cancel Locate Inventory" at bounding box center [677, 293] width 818 height 51
click at [615, 294] on link "Cancel" at bounding box center [603, 293] width 32 height 15
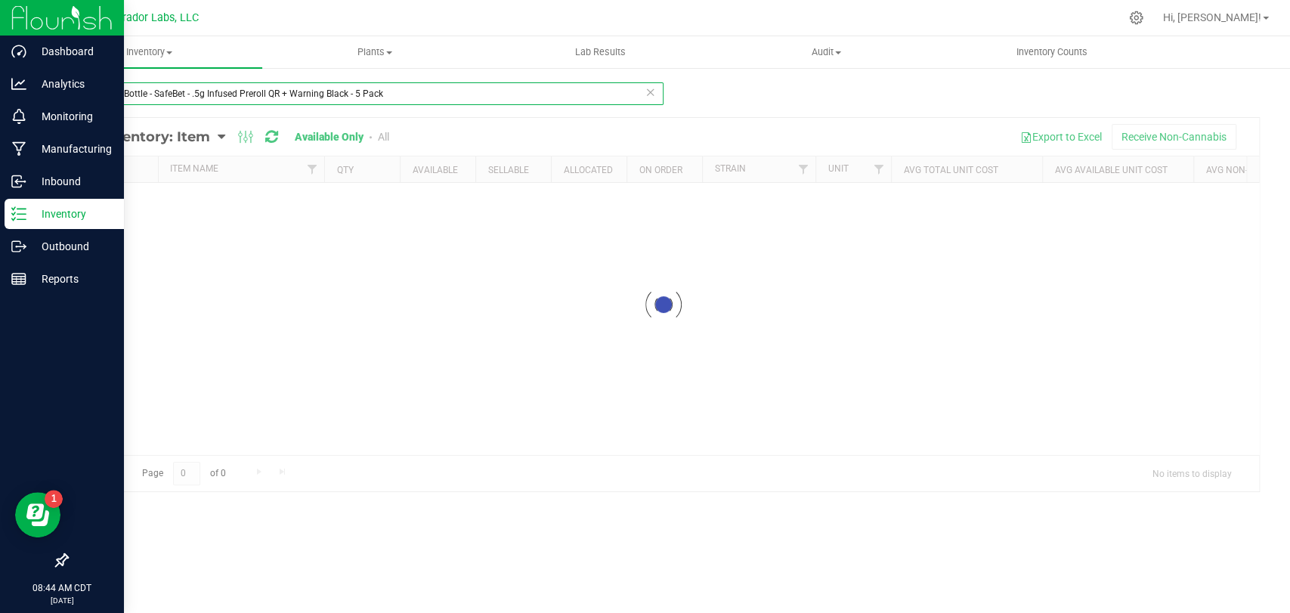
drag, startPoint x: 419, startPoint y: 97, endPoint x: 12, endPoint y: 20, distance: 414.6
click at [0, 23] on div "Dashboard Analytics Monitoring Manufacturing Inbound Inventory Outbound Reports…" at bounding box center [645, 306] width 1290 height 613
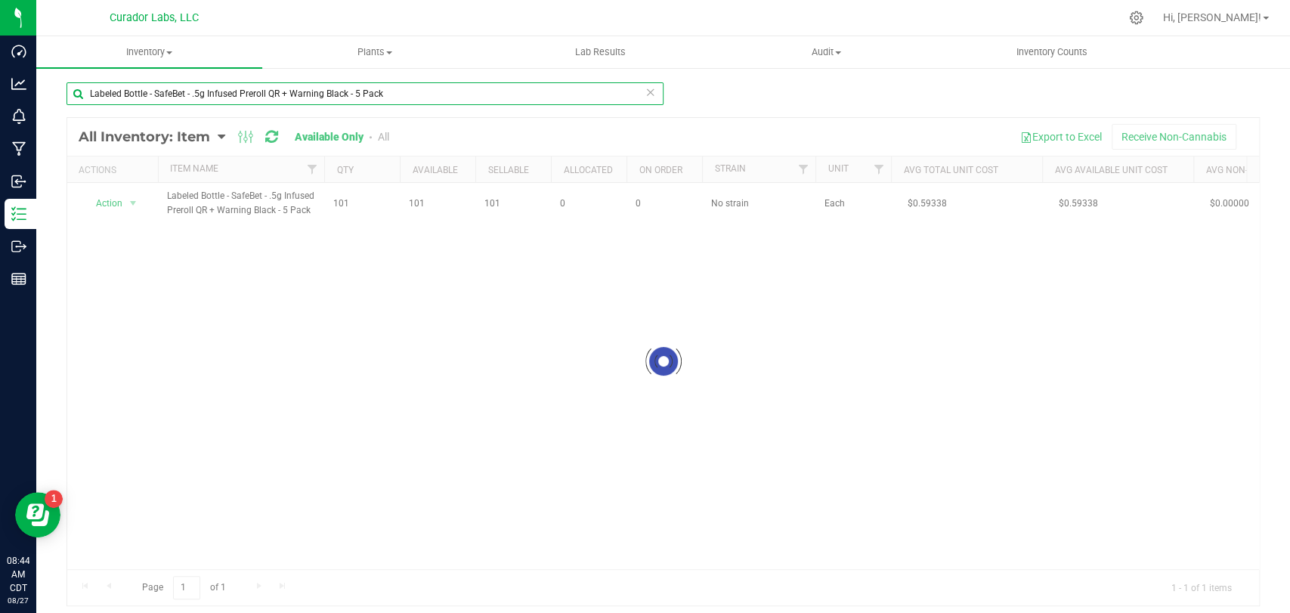
paste input "Preroll QR + Warning White - 14"
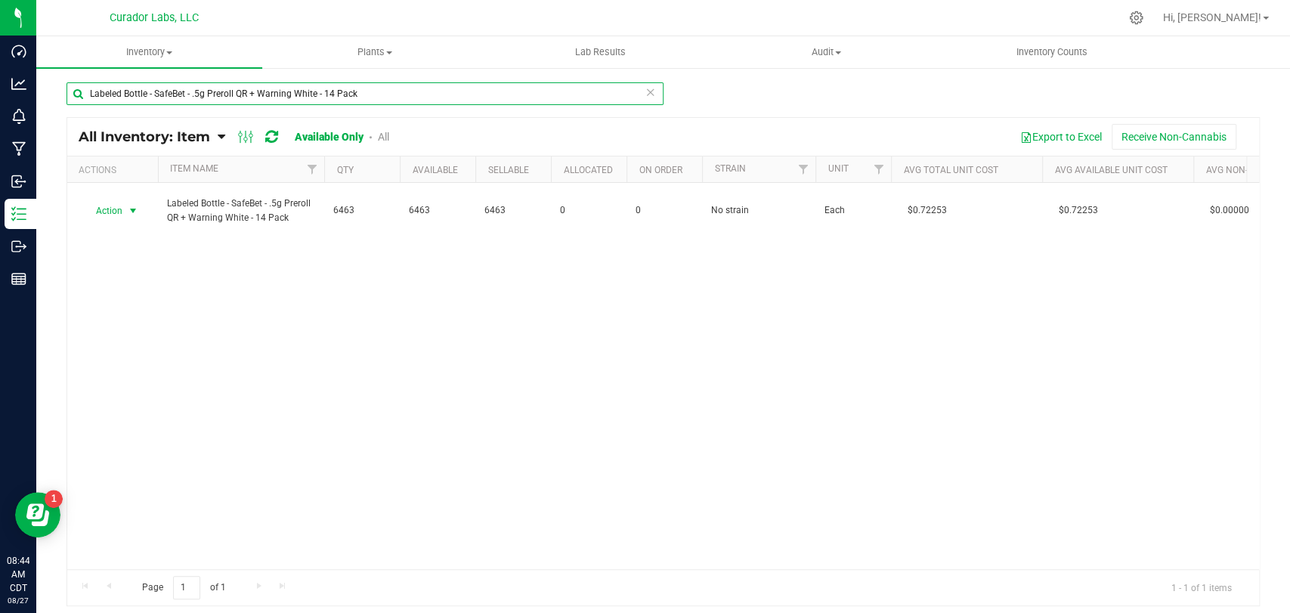
type input "Labeled Bottle - SafeBet - .5g Preroll QR + Warning White - 14 Pack"
click at [128, 209] on span "select" at bounding box center [133, 211] width 12 height 12
click at [147, 299] on li "Locate inventory" at bounding box center [131, 303] width 96 height 23
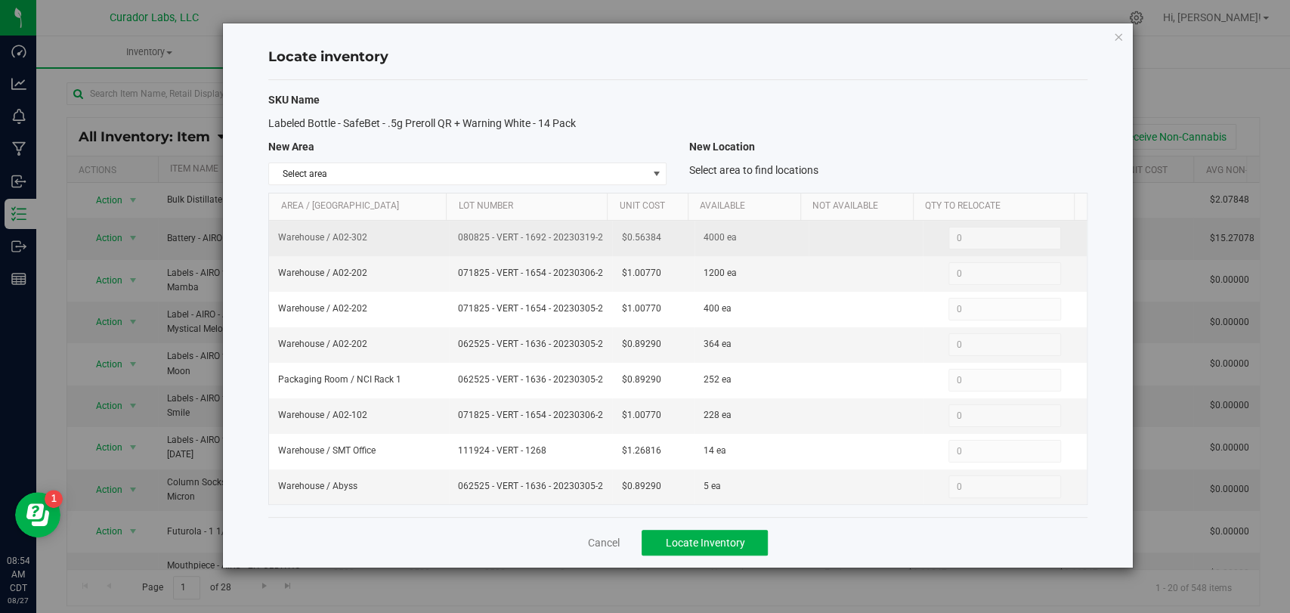
drag, startPoint x: 600, startPoint y: 237, endPoint x: 453, endPoint y: 240, distance: 146.6
click at [453, 240] on td "080825 - VERT - 1692 - 20230319-2" at bounding box center [530, 239] width 163 height 36
drag, startPoint x: 640, startPoint y: 237, endPoint x: 611, endPoint y: 238, distance: 29.5
click at [612, 238] on td "$0.56384" at bounding box center [653, 239] width 82 height 36
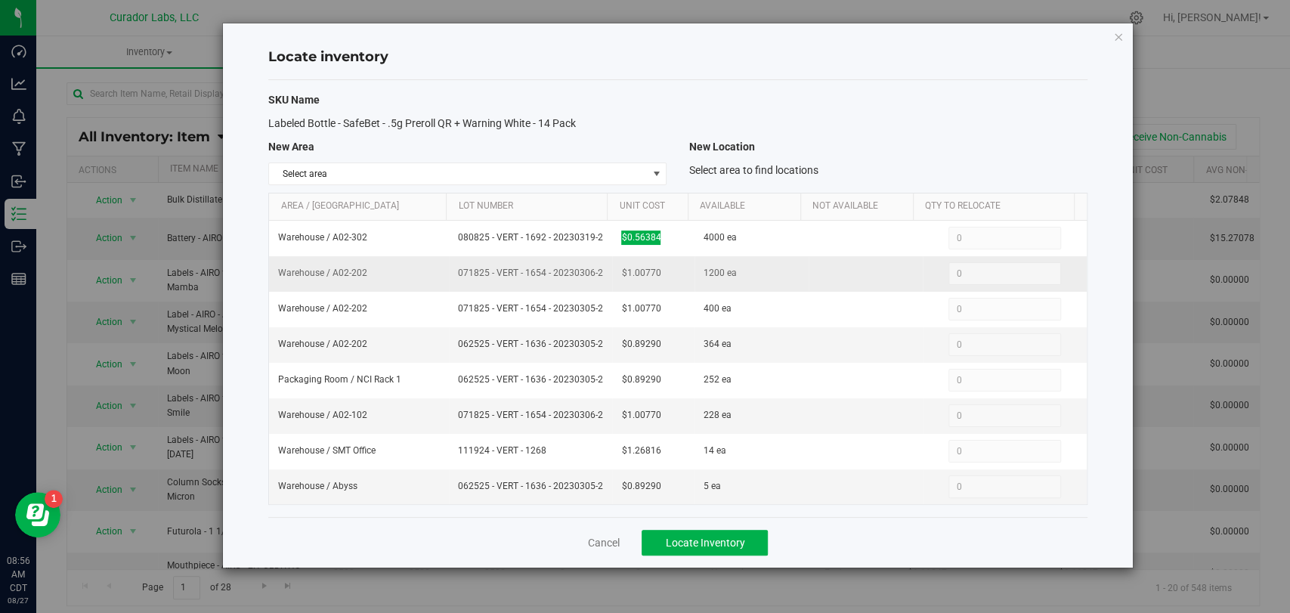
drag, startPoint x: 593, startPoint y: 276, endPoint x: 442, endPoint y: 278, distance: 151.2
click at [442, 278] on tr "Warehouse / A02-202 071825 - VERT - 1654 - 20230306-2 $1.00770 1200 ea 0 0" at bounding box center [677, 274] width 817 height 36
click at [602, 280] on td "071825 - VERT - 1654 - 20230306-2" at bounding box center [530, 274] width 163 height 36
drag, startPoint x: 599, startPoint y: 274, endPoint x: 449, endPoint y: 275, distance: 149.6
click at [449, 275] on td "071825 - VERT - 1654 - 20230306-2" at bounding box center [530, 274] width 163 height 36
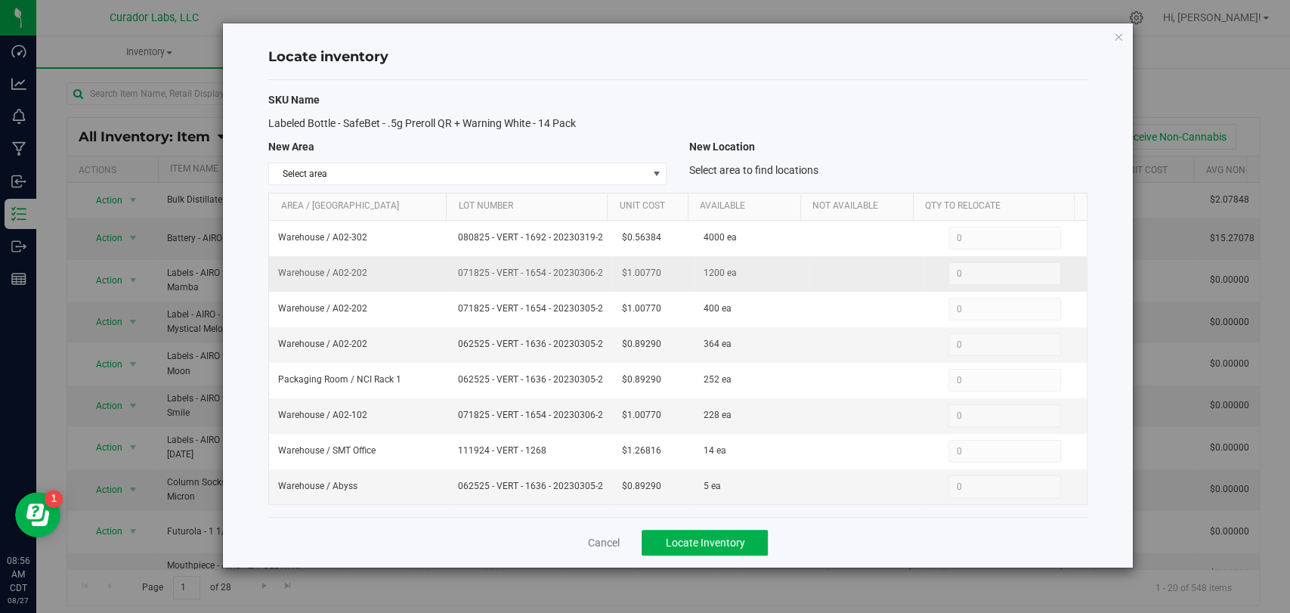
drag, startPoint x: 662, startPoint y: 280, endPoint x: 604, endPoint y: 277, distance: 58.3
click at [604, 277] on tr "Warehouse / A02-202 071825 - VERT - 1654 - 20230306-2 $1.00770 1200 ea 0 0" at bounding box center [677, 274] width 817 height 36
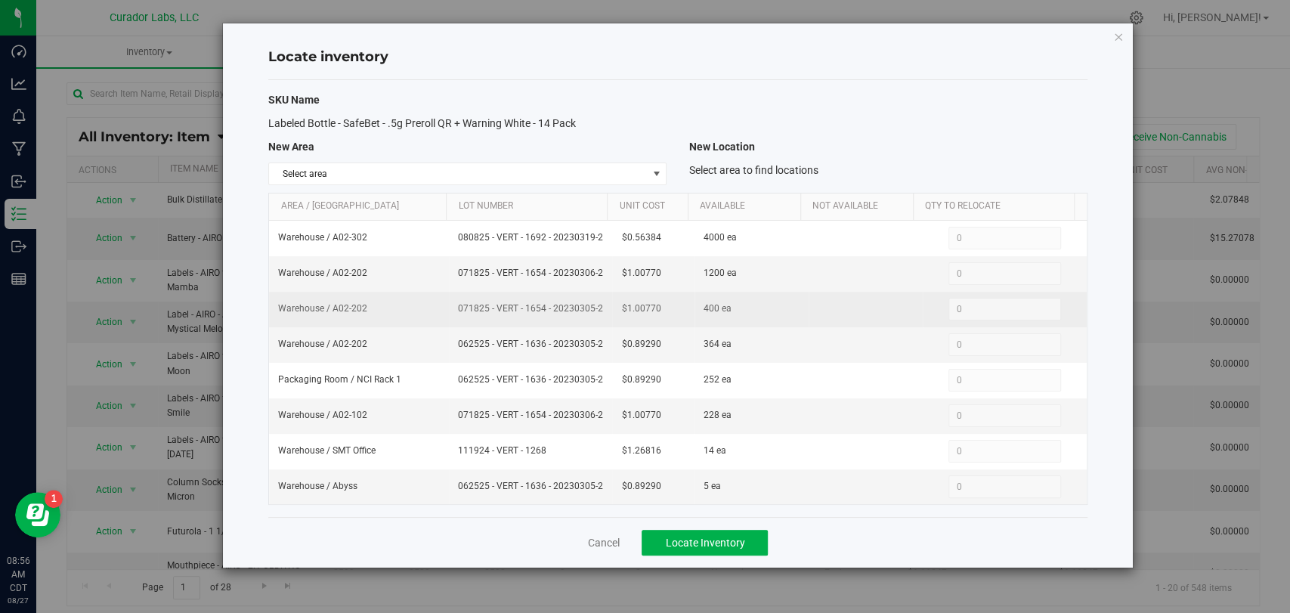
drag, startPoint x: 578, startPoint y: 309, endPoint x: 447, endPoint y: 316, distance: 130.9
click at [449, 316] on td "071825 - VERT - 1654 - 20230305-2" at bounding box center [530, 310] width 163 height 36
drag, startPoint x: 660, startPoint y: 310, endPoint x: 605, endPoint y: 310, distance: 54.4
click at [605, 310] on tr "Warehouse / A02-202 071825 - VERT - 1654 - 20230305-2 $1.00770 400 ea 0 0" at bounding box center [677, 310] width 817 height 36
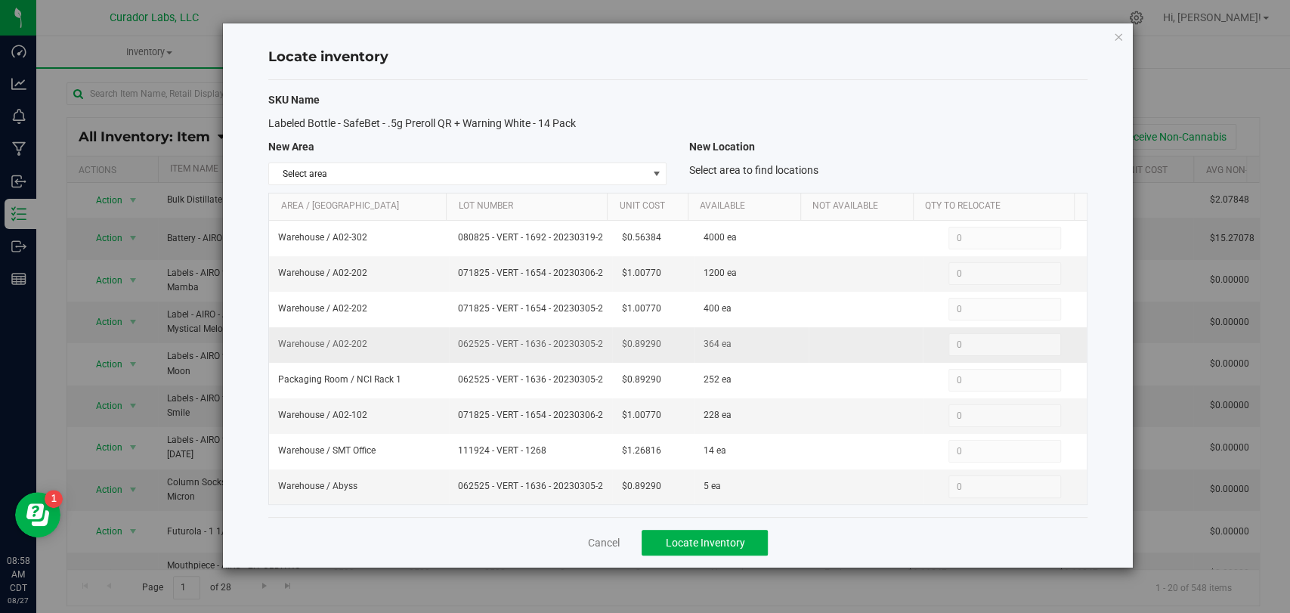
drag, startPoint x: 599, startPoint y: 337, endPoint x: 443, endPoint y: 348, distance: 156.1
click at [443, 348] on tr "Warehouse / A02-202 062525 - VERT - 1636 - 20230305-2 $0.89290 364 ea 0 0" at bounding box center [677, 345] width 817 height 36
drag, startPoint x: 629, startPoint y: 351, endPoint x: 607, endPoint y: 352, distance: 22.7
click at [612, 352] on td "$0.89290" at bounding box center [653, 345] width 82 height 36
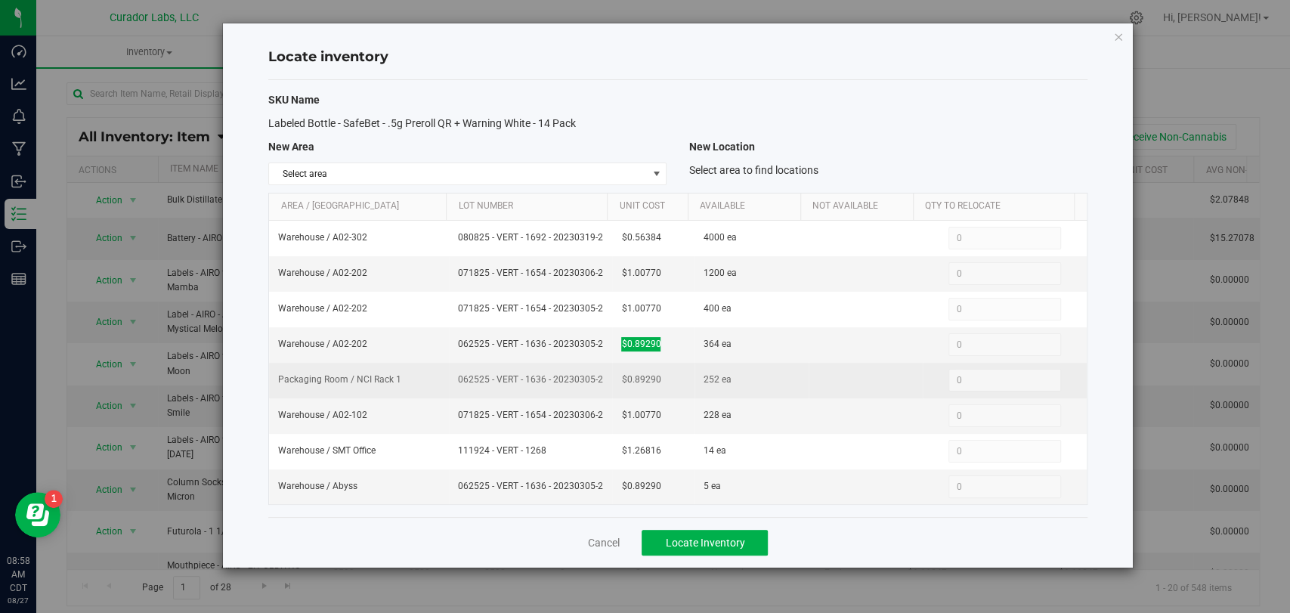
drag, startPoint x: 588, startPoint y: 381, endPoint x: 456, endPoint y: 387, distance: 131.6
click at [456, 387] on td "062525 - VERT - 1636 - 20230305-2" at bounding box center [530, 381] width 163 height 36
drag, startPoint x: 625, startPoint y: 383, endPoint x: 613, endPoint y: 381, distance: 12.3
click at [613, 381] on td "$0.89290" at bounding box center [653, 381] width 82 height 36
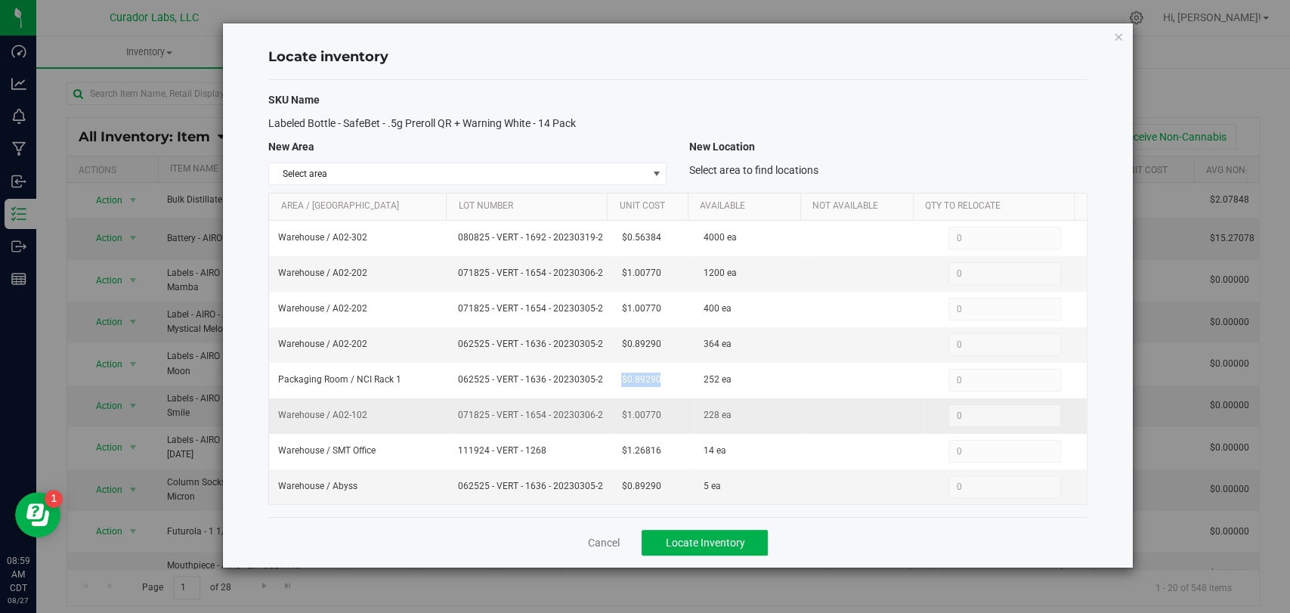
drag, startPoint x: 599, startPoint y: 418, endPoint x: 444, endPoint y: 419, distance: 154.2
click at [444, 419] on tr "Warehouse / A02-102 071825 - VERT - 1654 - 20230306-2 $1.00770 228 ea 0 0" at bounding box center [677, 416] width 817 height 36
click at [605, 424] on tr "Warehouse / A02-102 071825 - VERT - 1654 - 20230306-2 $1.00770 228 ea 0 0" at bounding box center [677, 416] width 817 height 36
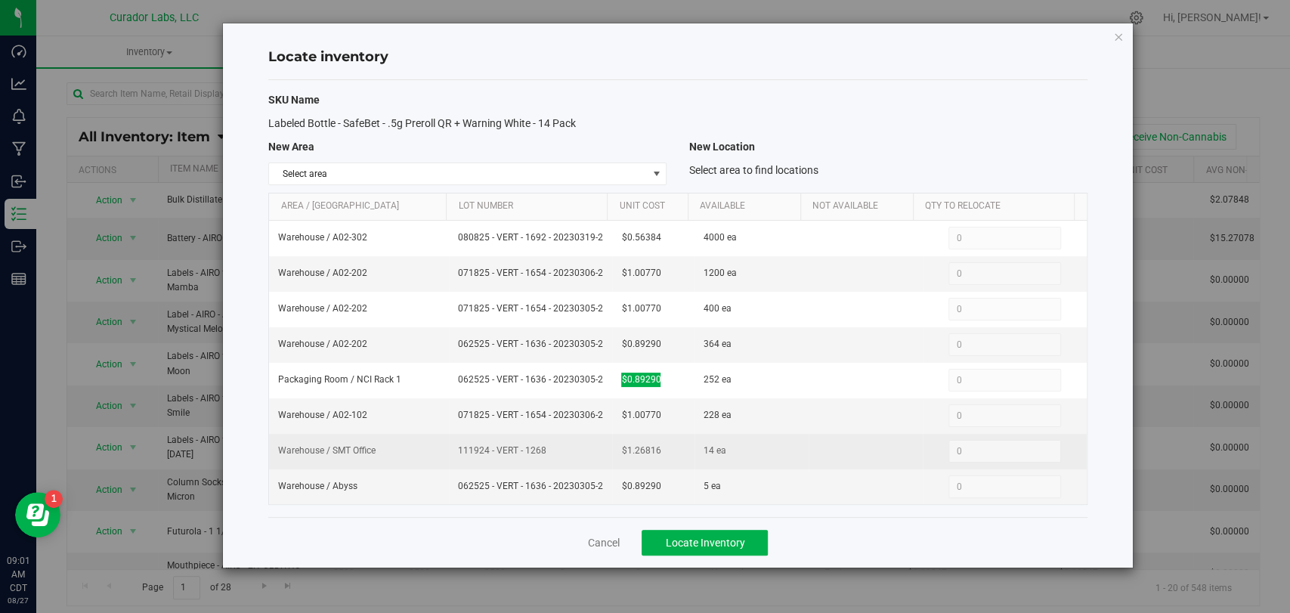
click at [453, 455] on td "111924 - VERT - 1268" at bounding box center [530, 452] width 163 height 36
drag, startPoint x: 659, startPoint y: 445, endPoint x: 596, endPoint y: 447, distance: 62.7
click at [596, 447] on tr "Warehouse / SMT Office 111924 - VERT - 1268 $1.26816 14 ea 0 0" at bounding box center [677, 452] width 817 height 36
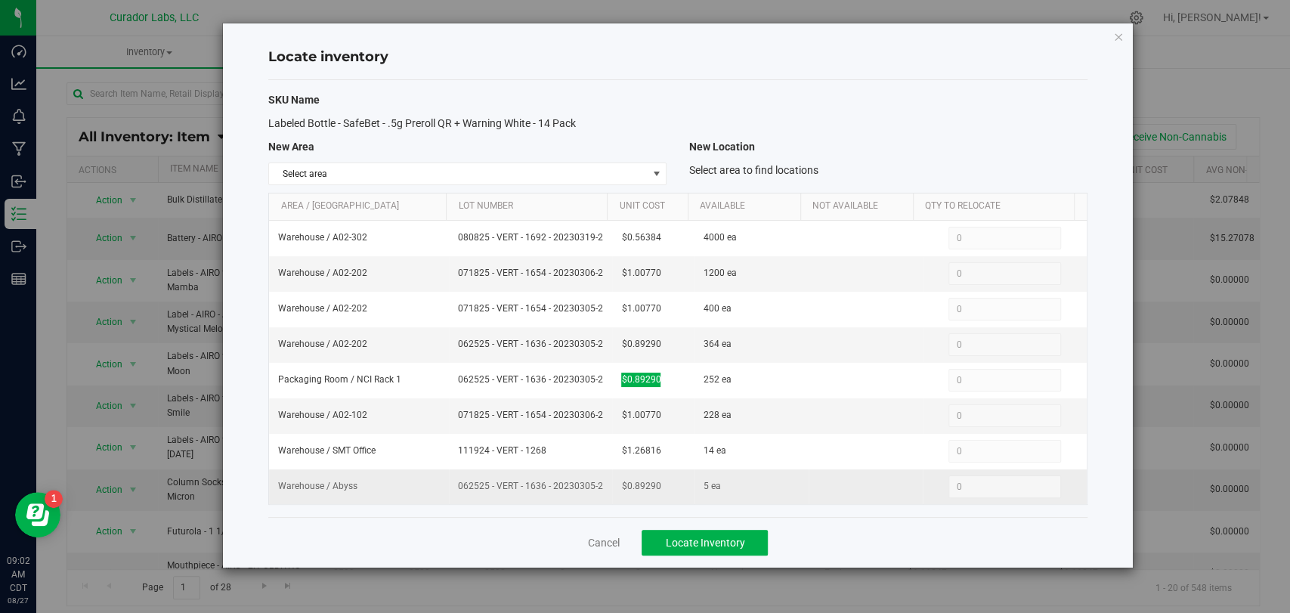
drag, startPoint x: 602, startPoint y: 484, endPoint x: 447, endPoint y: 494, distance: 155.3
click at [449, 494] on td "062525 - VERT - 1636 - 20230305-2" at bounding box center [530, 486] width 163 height 35
drag, startPoint x: 636, startPoint y: 493, endPoint x: 611, endPoint y: 496, distance: 25.0
click at [612, 496] on td "$0.89290" at bounding box center [653, 486] width 82 height 35
click at [655, 491] on td "$0.89290" at bounding box center [653, 486] width 82 height 35
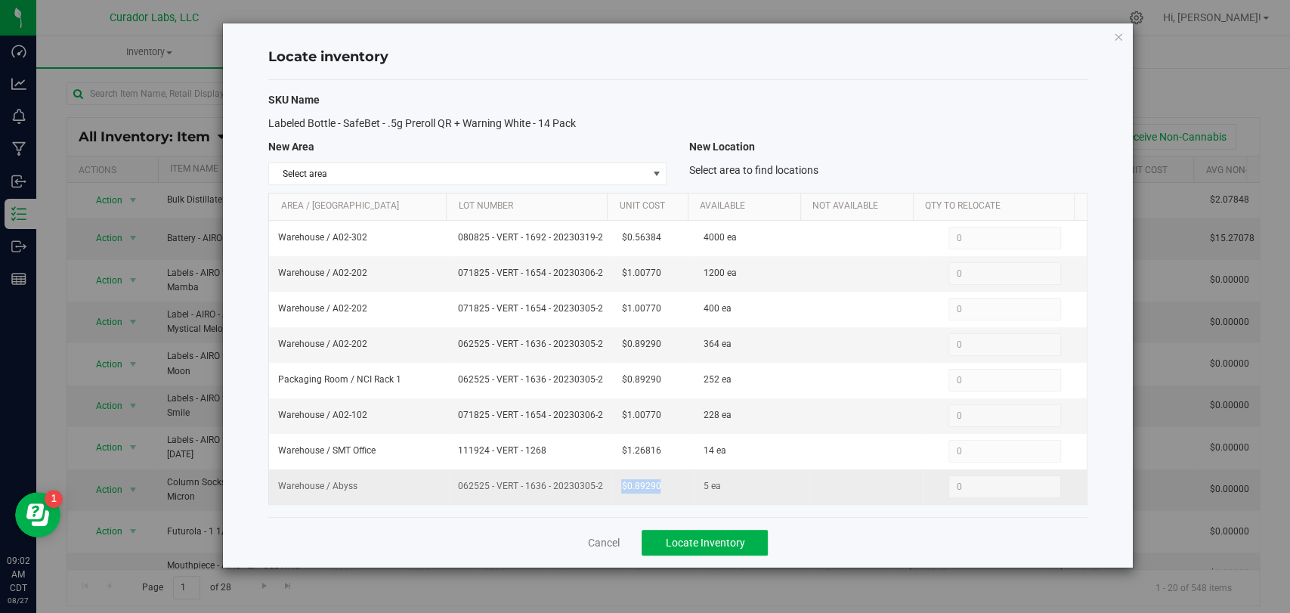
drag, startPoint x: 653, startPoint y: 486, endPoint x: 608, endPoint y: 490, distance: 44.8
click at [612, 490] on td "$0.89290" at bounding box center [653, 486] width 82 height 35
click at [614, 543] on link "Cancel" at bounding box center [603, 542] width 32 height 15
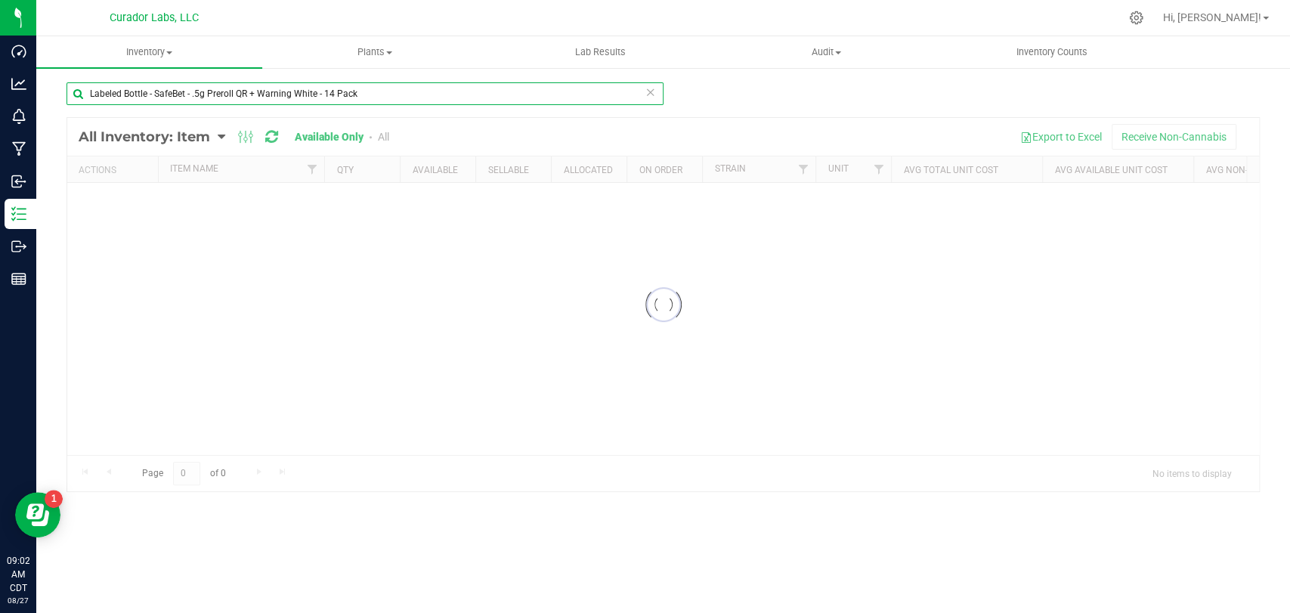
drag, startPoint x: 404, startPoint y: 93, endPoint x: 212, endPoint y: 73, distance: 193.0
click at [1, 73] on div "Dashboard Analytics Monitoring Manufacturing Inbound Inventory Outbound Reports…" at bounding box center [645, 306] width 1290 height 613
paste input "5"
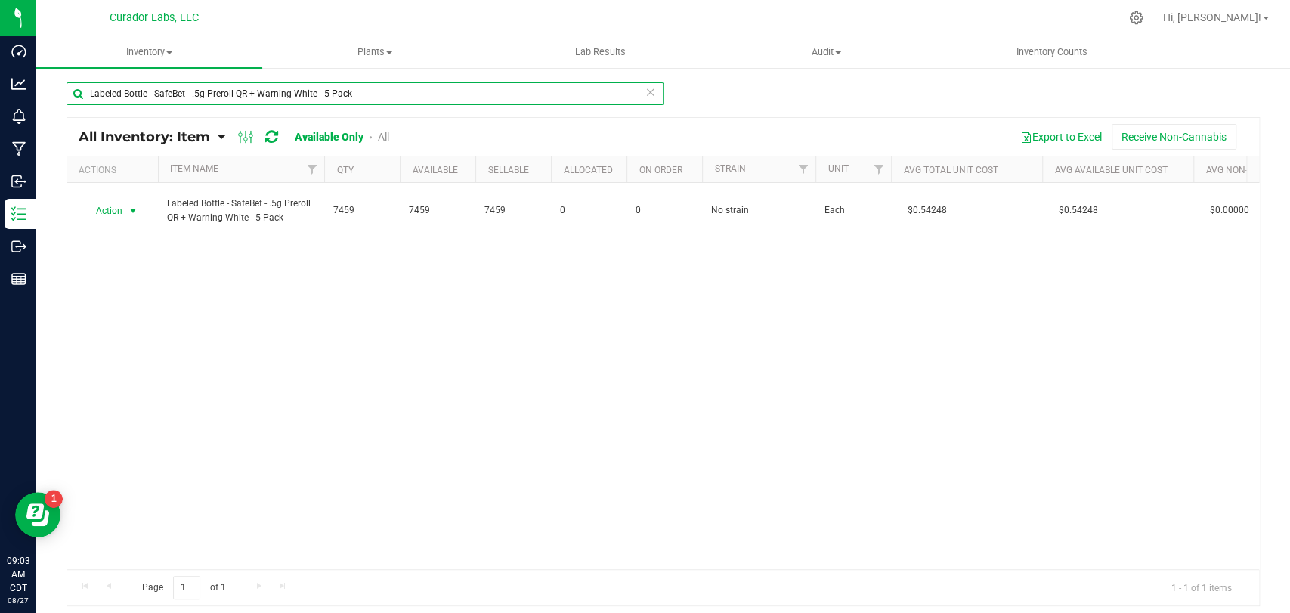
type input "Labeled Bottle - SafeBet - .5g Preroll QR + Warning White - 5 Pack"
click at [121, 213] on span "Action" at bounding box center [102, 210] width 41 height 21
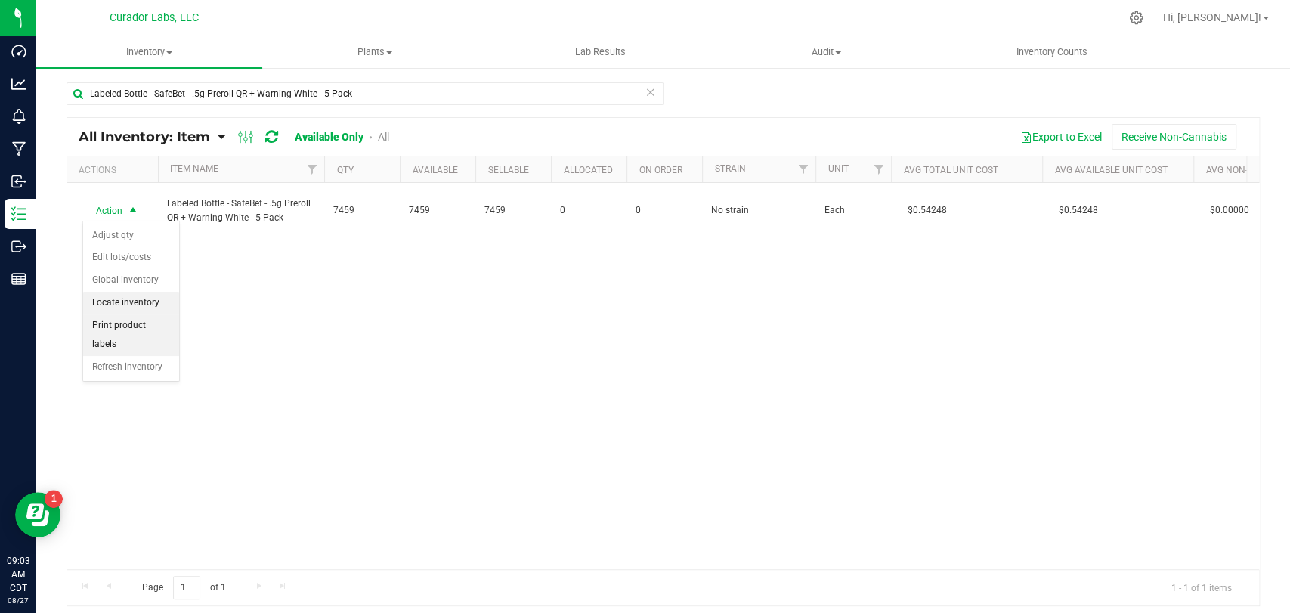
click at [139, 311] on li "Locate inventory" at bounding box center [131, 303] width 96 height 23
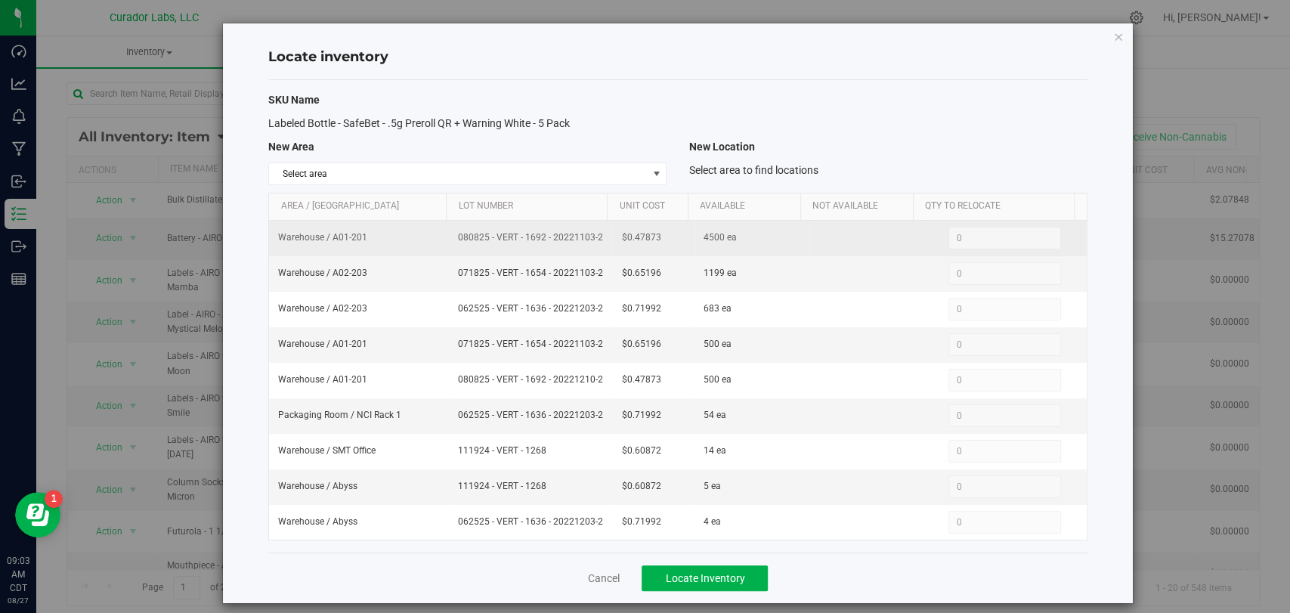
scroll to position [55, 0]
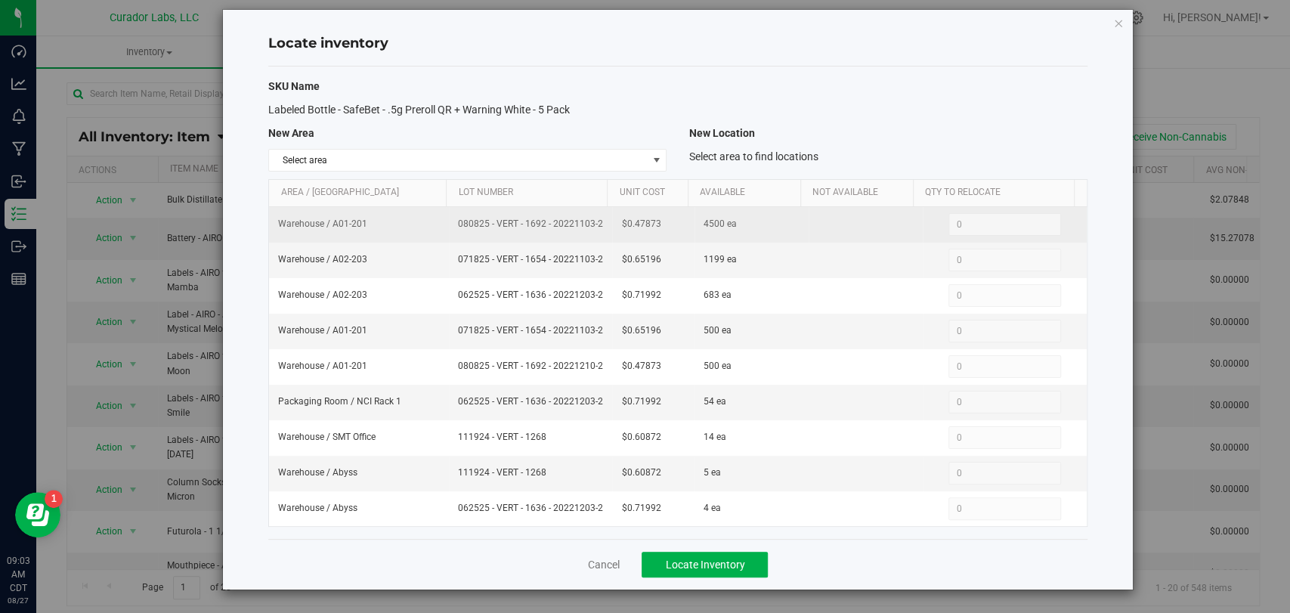
click at [472, 207] on td "080825 - VERT - 1692 - 20221103-2" at bounding box center [530, 225] width 163 height 36
drag, startPoint x: 632, startPoint y: 186, endPoint x: 599, endPoint y: 193, distance: 33.4
click at [599, 207] on tr "Warehouse / A01-201 080825 - VERT - 1692 - 20221103-2 $0.47873 4500 ea 0 0" at bounding box center [677, 225] width 817 height 36
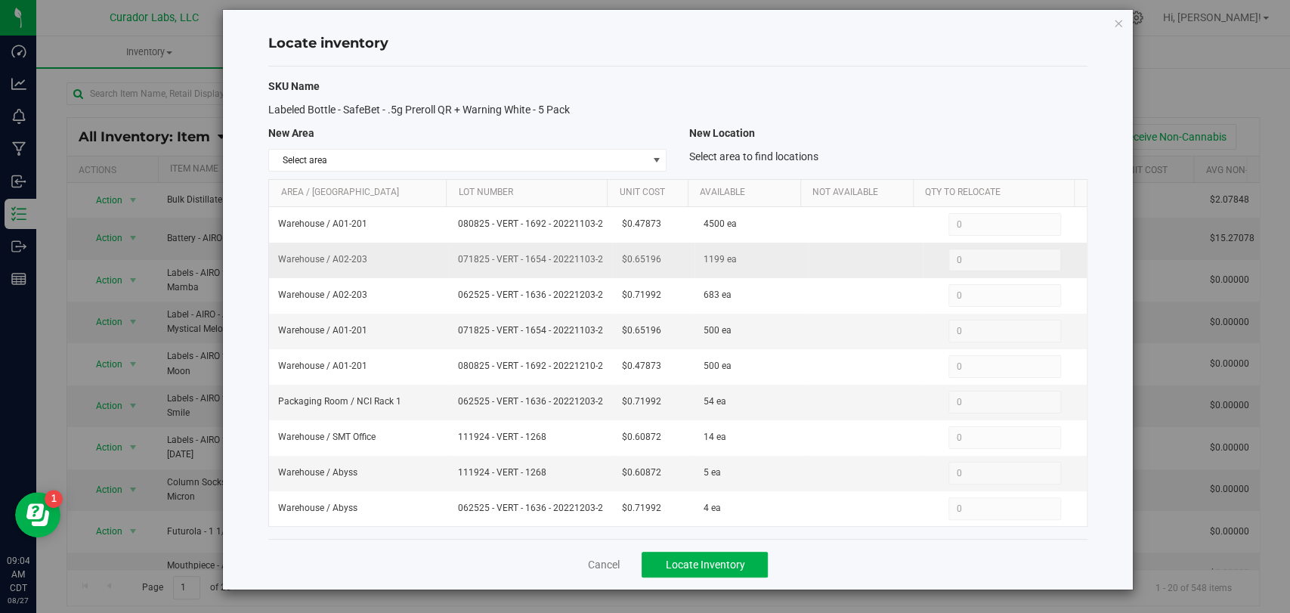
click at [458, 252] on span "071825 - VERT - 1654 - 20221103-2" at bounding box center [530, 259] width 145 height 14
drag, startPoint x: 458, startPoint y: 235, endPoint x: 447, endPoint y: 225, distance: 14.4
click at [449, 243] on td "071825 - VERT - 1654 - 20221103-2" at bounding box center [530, 261] width 163 height 36
drag, startPoint x: 654, startPoint y: 230, endPoint x: 599, endPoint y: 229, distance: 55.2
click at [599, 243] on tr "Warehouse / A02-203 071825 - VERT - 1654 - 20221103-2 $0.65196 1199 ea 0 0" at bounding box center [677, 261] width 817 height 36
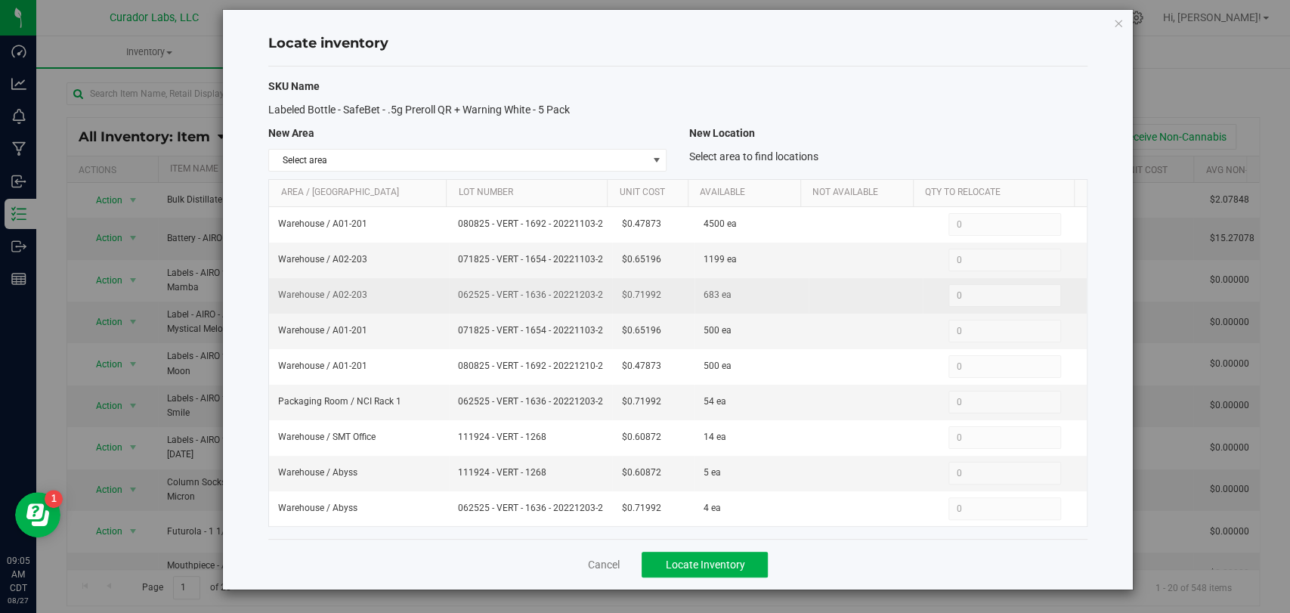
drag, startPoint x: 453, startPoint y: 280, endPoint x: 442, endPoint y: 264, distance: 19.5
click at [449, 278] on td "062525 - VERT - 1636 - 20221203-2" at bounding box center [530, 296] width 163 height 36
drag, startPoint x: 615, startPoint y: 273, endPoint x: 599, endPoint y: 273, distance: 16.6
click at [586, 278] on tr "Warehouse / A02-203 062525 - VERT - 1636 - 20221203-2 $0.71992 683 ea 0 0" at bounding box center [677, 296] width 817 height 36
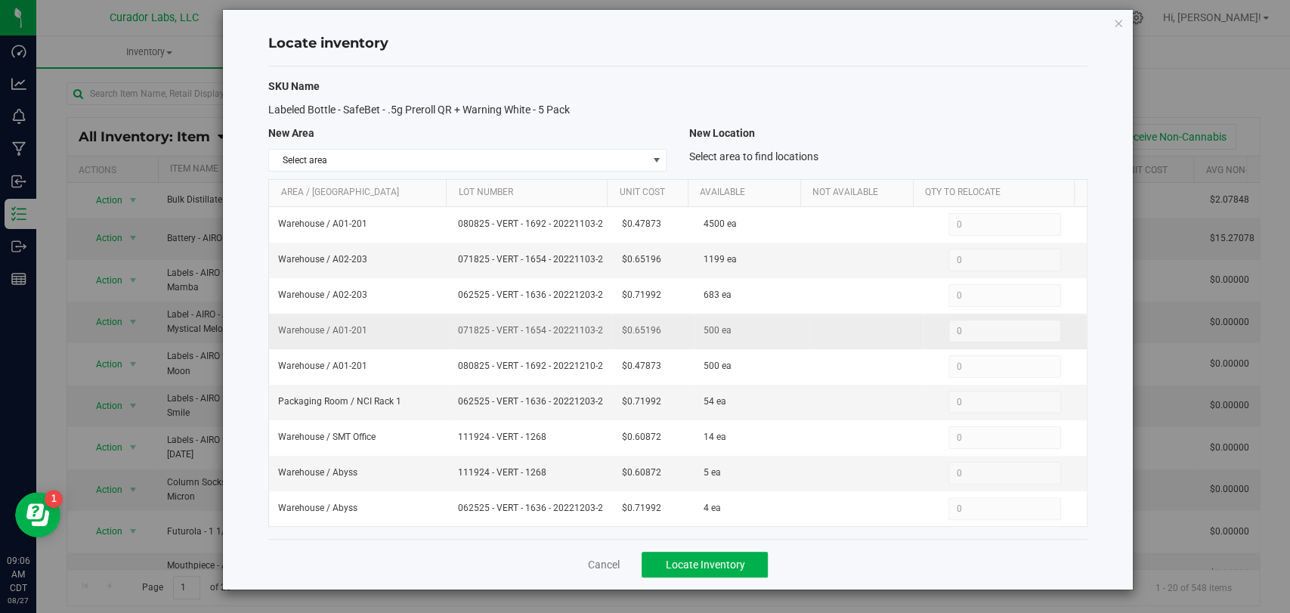
drag, startPoint x: 456, startPoint y: 317, endPoint x: 447, endPoint y: 305, distance: 15.7
click at [449, 314] on td "071825 - VERT - 1654 - 20221103-2" at bounding box center [530, 332] width 163 height 36
drag, startPoint x: 656, startPoint y: 314, endPoint x: 603, endPoint y: 313, distance: 52.9
click at [612, 314] on td "$0.65196" at bounding box center [653, 332] width 82 height 36
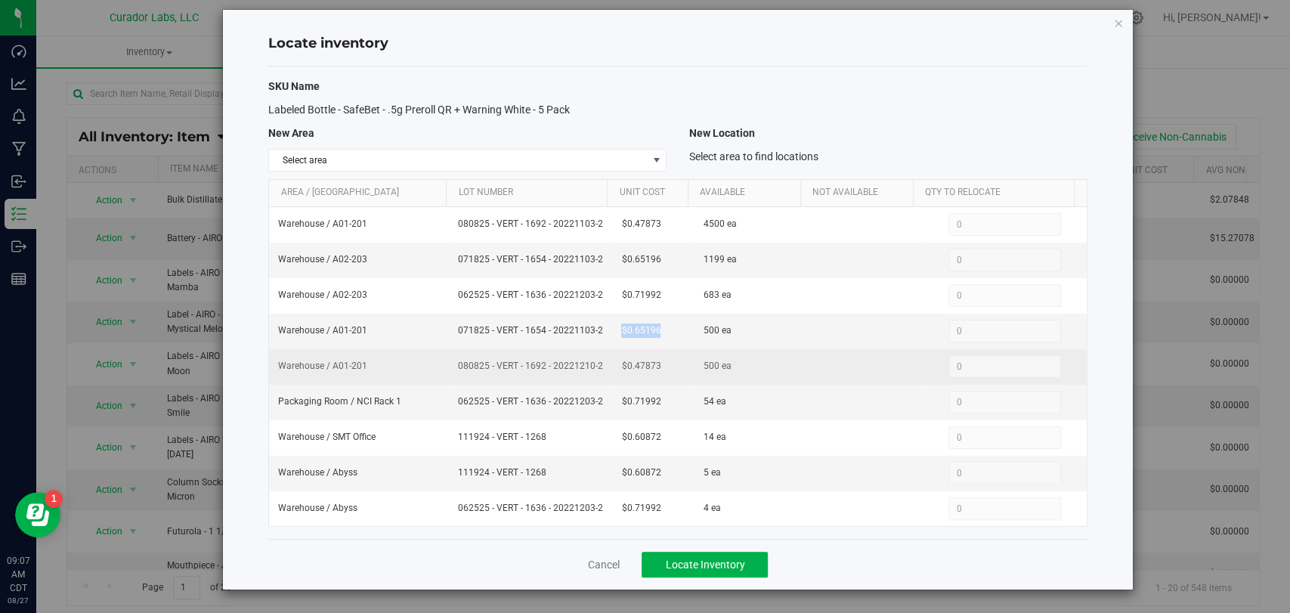
drag, startPoint x: 467, startPoint y: 370, endPoint x: 454, endPoint y: 361, distance: 15.3
click at [454, 361] on td "080825 - VERT - 1692 - 20221210-2" at bounding box center [530, 367] width 163 height 36
drag, startPoint x: 653, startPoint y: 354, endPoint x: 605, endPoint y: 356, distance: 48.4
click at [612, 356] on td "$0.47873" at bounding box center [653, 367] width 82 height 36
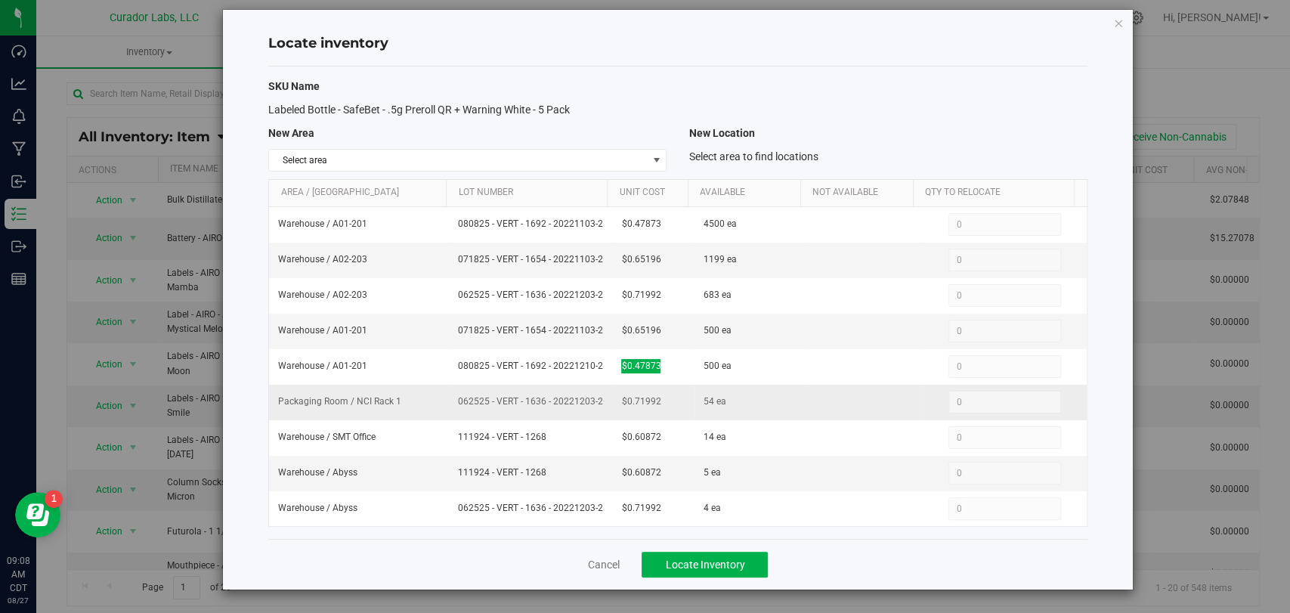
click at [462, 402] on td "062525 - VERT - 1636 - 20221203-2" at bounding box center [530, 403] width 163 height 36
drag, startPoint x: 664, startPoint y: 395, endPoint x: 605, endPoint y: 395, distance: 58.9
click at [612, 395] on td "$0.71992" at bounding box center [653, 403] width 82 height 36
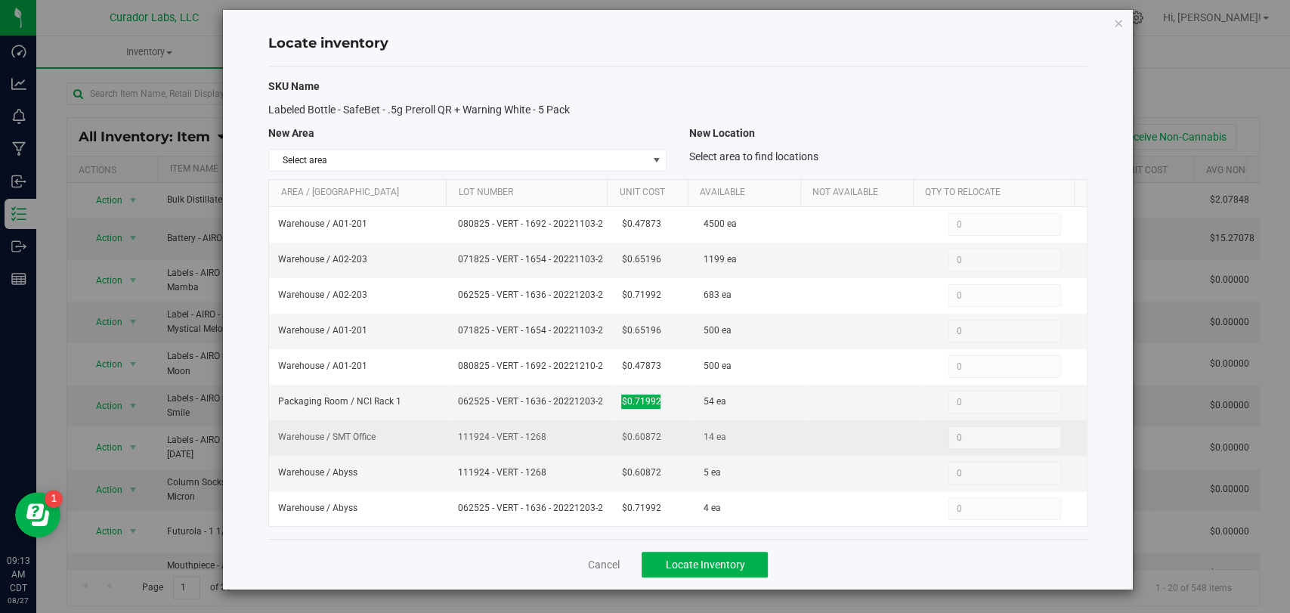
drag, startPoint x: 539, startPoint y: 433, endPoint x: 435, endPoint y: 439, distance: 103.7
click at [435, 439] on tr "Warehouse / SMT Office 111924 - VERT - 1268 $0.60872 14 ea 0 0" at bounding box center [677, 438] width 817 height 36
drag, startPoint x: 659, startPoint y: 438, endPoint x: 543, endPoint y: 446, distance: 116.7
click at [543, 446] on tr "Warehouse / SMT Office 111924 - VERT - 1268 $0.60872 14 ea 0 0" at bounding box center [677, 438] width 817 height 36
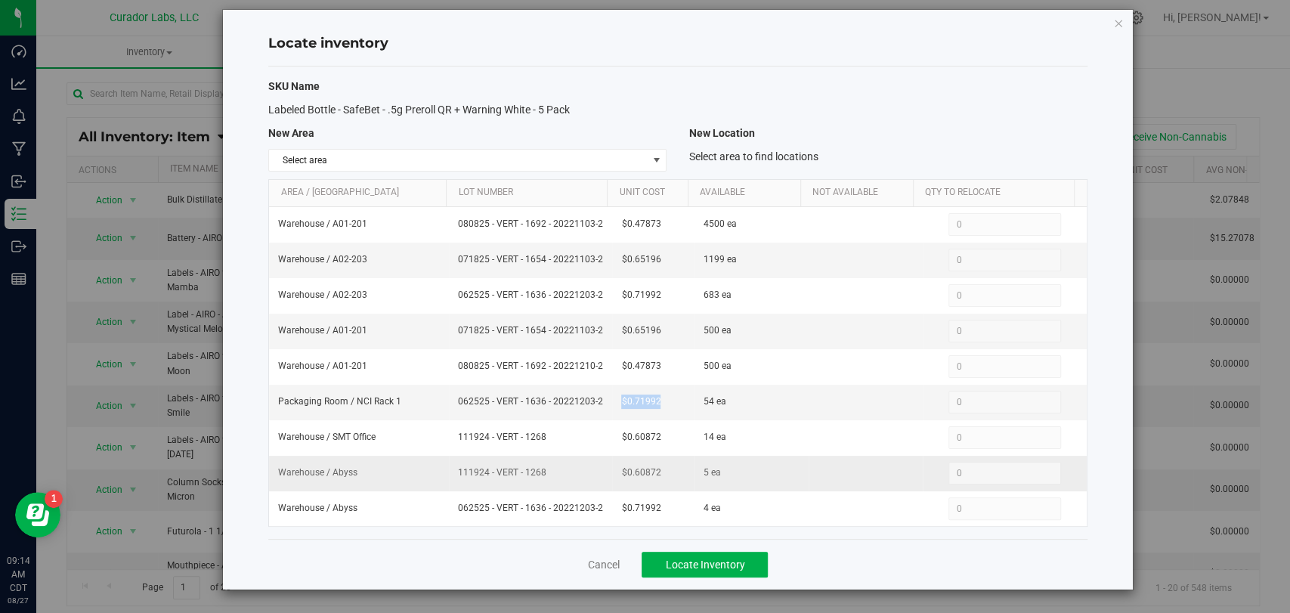
drag, startPoint x: 550, startPoint y: 463, endPoint x: 438, endPoint y: 461, distance: 112.6
click at [438, 461] on tr "Warehouse / Abyss 111924 - VERT - 1268 $0.60872 5 ea 0 0" at bounding box center [677, 474] width 817 height 36
click at [580, 469] on tr "Warehouse / Abyss 111924 - VERT - 1268 $0.60872 5 ea 0 0" at bounding box center [677, 474] width 817 height 36
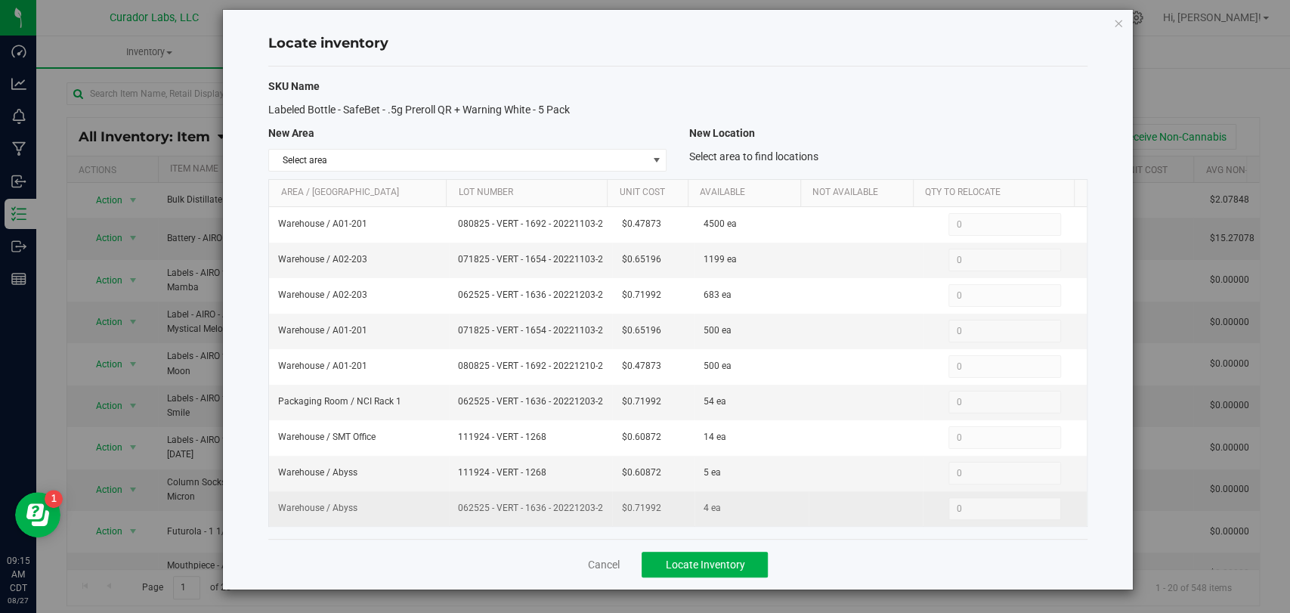
drag, startPoint x: 478, startPoint y: 521, endPoint x: 435, endPoint y: 493, distance: 51.4
click at [435, 493] on tr "Warehouse / Abyss 062525 - VERT - 1636 - 20221203-2 $0.71992 4 ea 0 0" at bounding box center [677, 508] width 817 height 35
drag, startPoint x: 461, startPoint y: 515, endPoint x: 447, endPoint y: 500, distance: 20.3
click at [449, 500] on td "062525 - VERT - 1636 - 20221203-2" at bounding box center [530, 508] width 163 height 35
click at [612, 509] on td "$0.71992" at bounding box center [653, 508] width 82 height 35
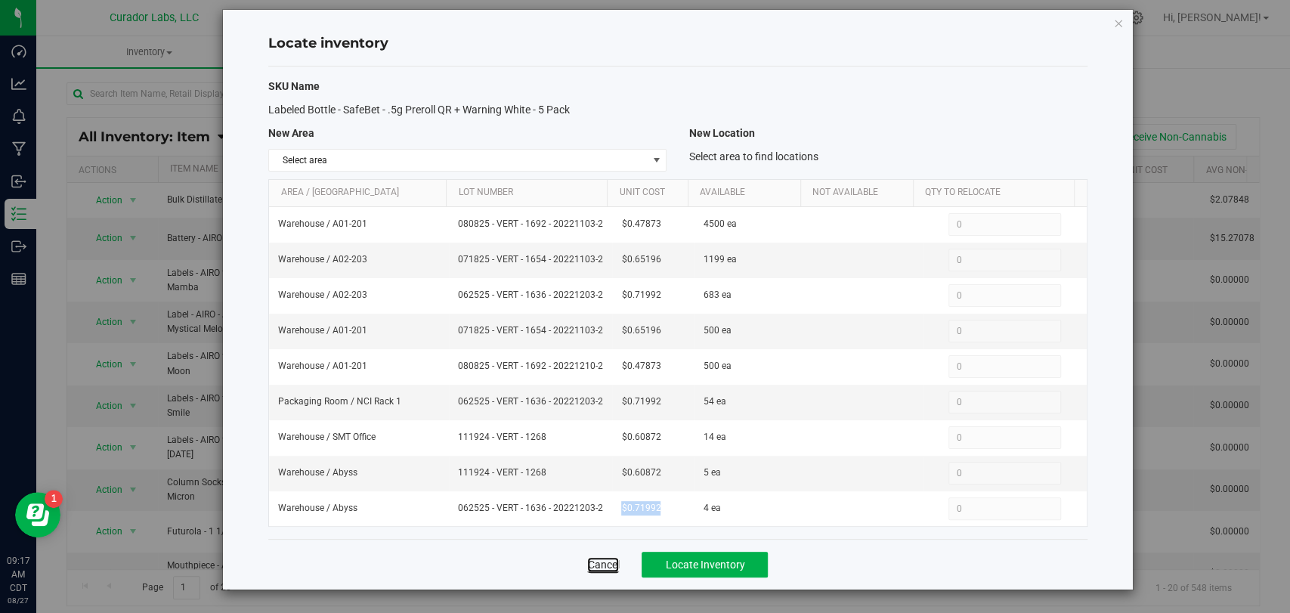
click at [608, 565] on link "Cancel" at bounding box center [603, 564] width 32 height 15
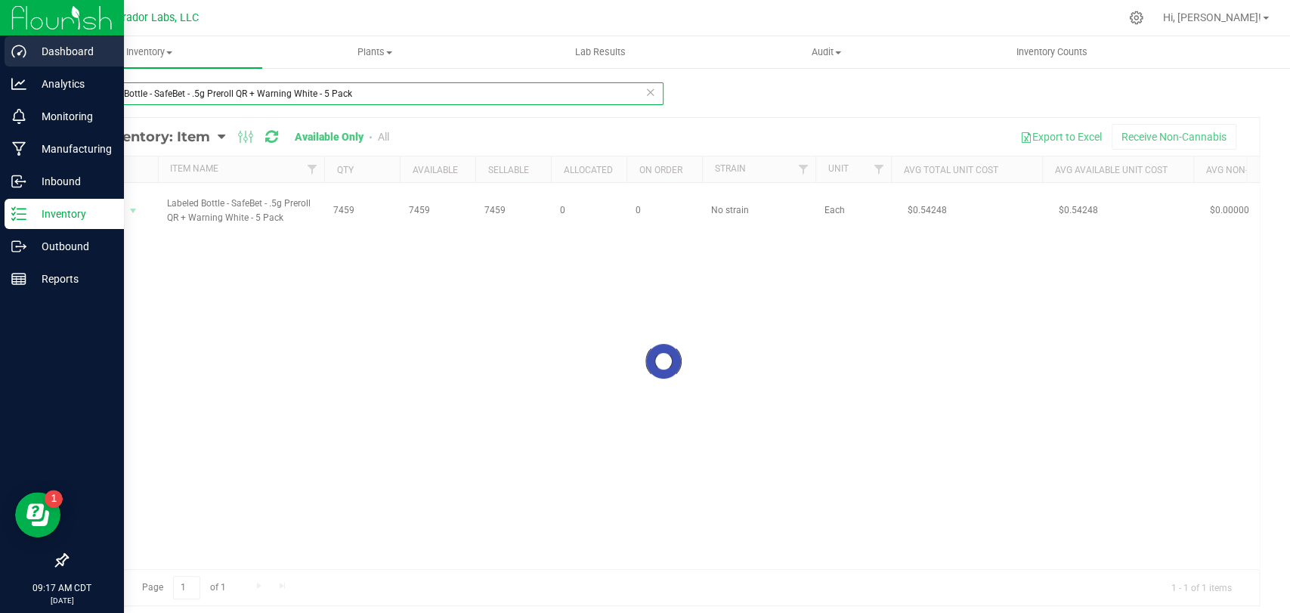
drag, startPoint x: 411, startPoint y: 94, endPoint x: 14, endPoint y: 62, distance: 398.8
click at [10, 62] on div "Dashboard Analytics Monitoring Manufacturing Inbound Inventory Outbound Reports…" at bounding box center [645, 306] width 1290 height 613
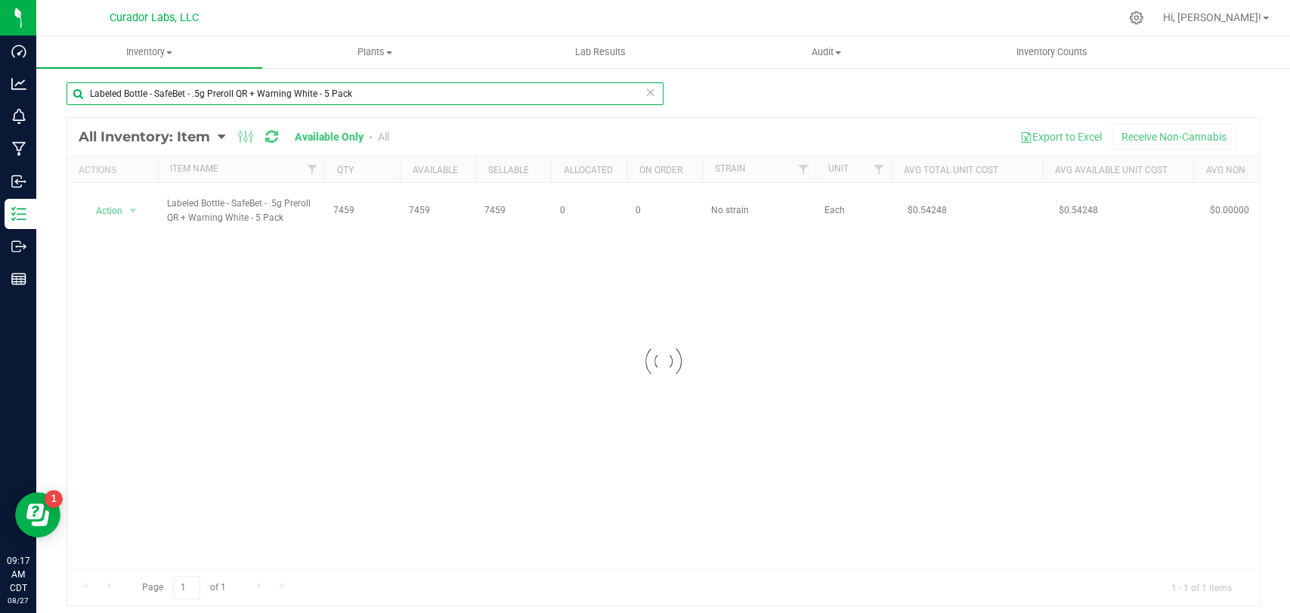
paste input "Infused Rolls 0.5g 15pk with Warning and White and Orange Logo on Black - 4oz"
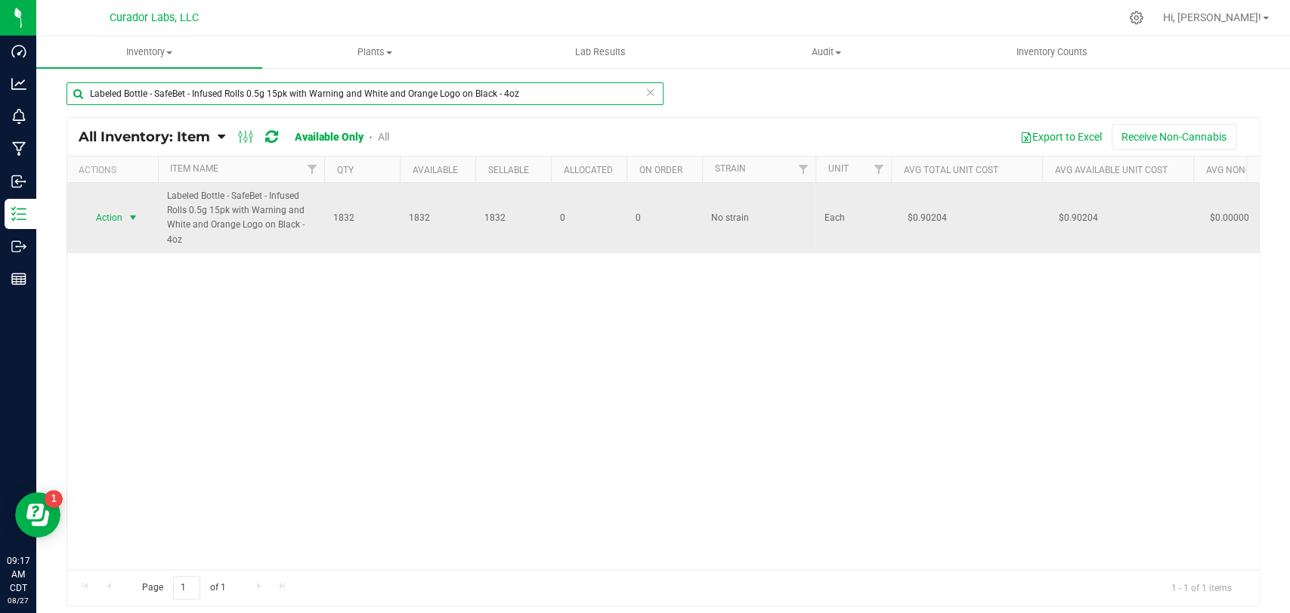
type input "Labeled Bottle - SafeBet - Infused Rolls 0.5g 15pk with Warning and White and O…"
click at [125, 221] on span "select" at bounding box center [133, 217] width 19 height 21
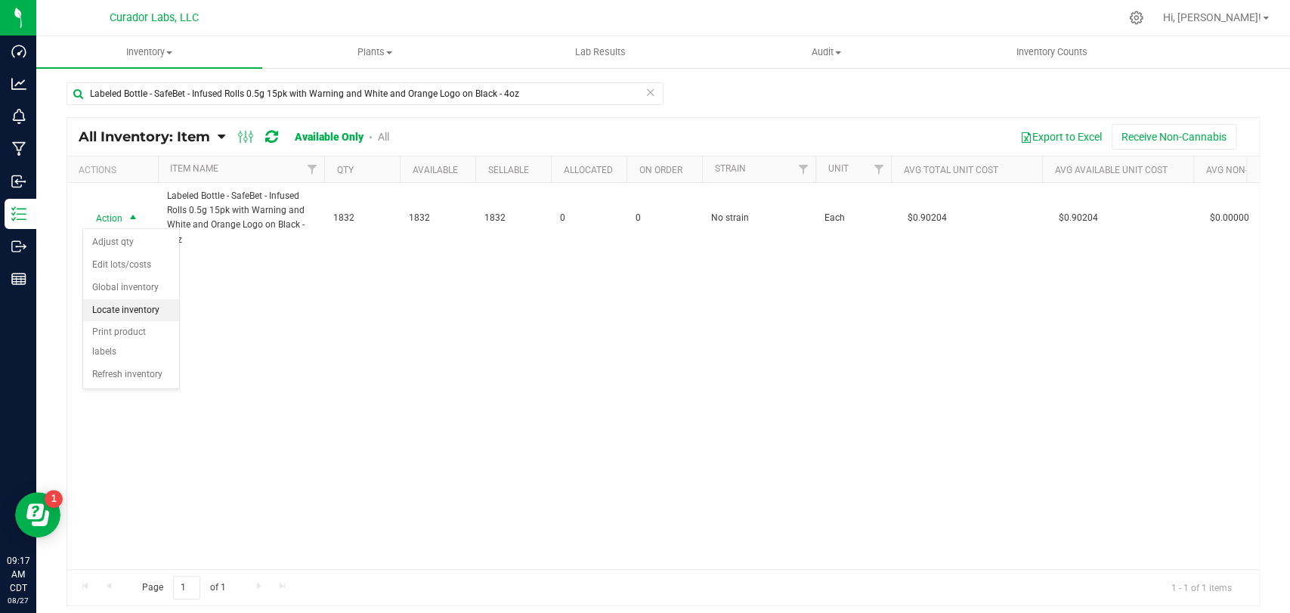
click at [116, 305] on li "Locate inventory" at bounding box center [131, 310] width 96 height 23
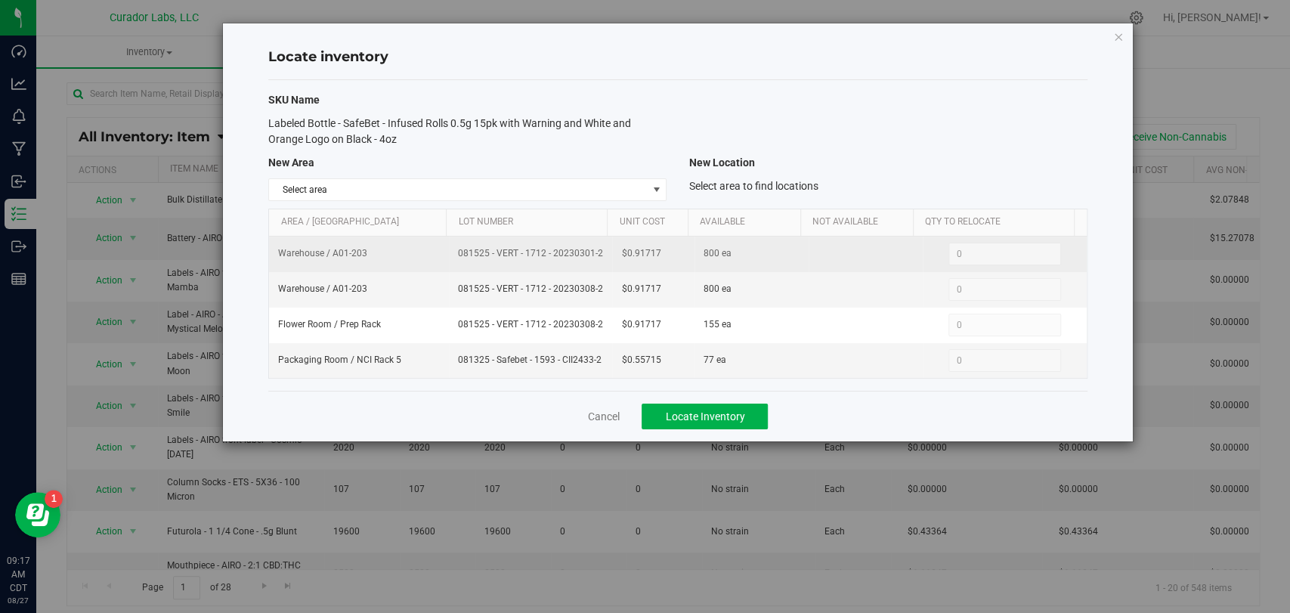
drag, startPoint x: 599, startPoint y: 252, endPoint x: 452, endPoint y: 257, distance: 146.7
click at [452, 257] on td "081525 - VERT - 1712 - 20230301-2" at bounding box center [530, 255] width 163 height 36
drag, startPoint x: 665, startPoint y: 254, endPoint x: 646, endPoint y: 252, distance: 19.0
click at [599, 252] on tr "Warehouse / A01-203 081525 - VERT - 1712 - 20230301-2 $0.91717 800 ea 0 0" at bounding box center [677, 255] width 817 height 36
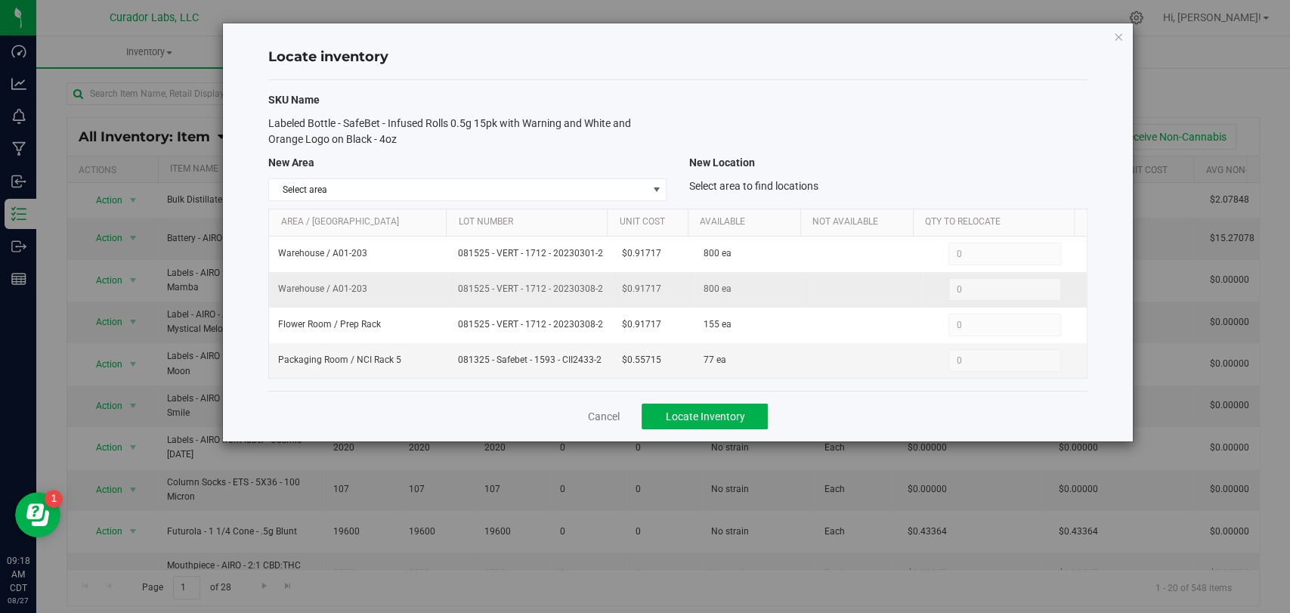
drag, startPoint x: 599, startPoint y: 289, endPoint x: 475, endPoint y: 298, distance: 123.5
click at [475, 298] on td "081525 - VERT - 1712 - 20230308-2" at bounding box center [530, 290] width 163 height 36
drag, startPoint x: 638, startPoint y: 289, endPoint x: 617, endPoint y: 290, distance: 21.2
click at [617, 290] on td "$0.91717" at bounding box center [653, 290] width 82 height 36
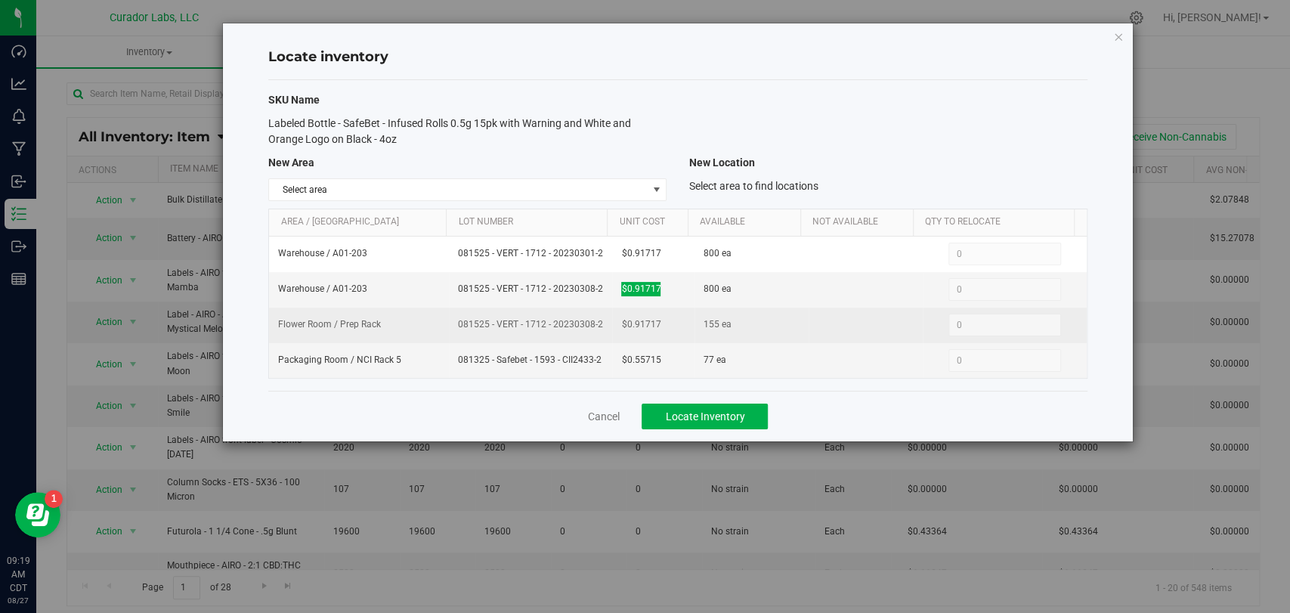
drag, startPoint x: 599, startPoint y: 324, endPoint x: 450, endPoint y: 322, distance: 148.9
click at [450, 322] on td "081525 - VERT - 1712 - 20230308-2" at bounding box center [530, 326] width 163 height 36
drag, startPoint x: 654, startPoint y: 325, endPoint x: 608, endPoint y: 322, distance: 47.0
click at [612, 322] on td "$0.91717" at bounding box center [653, 326] width 82 height 36
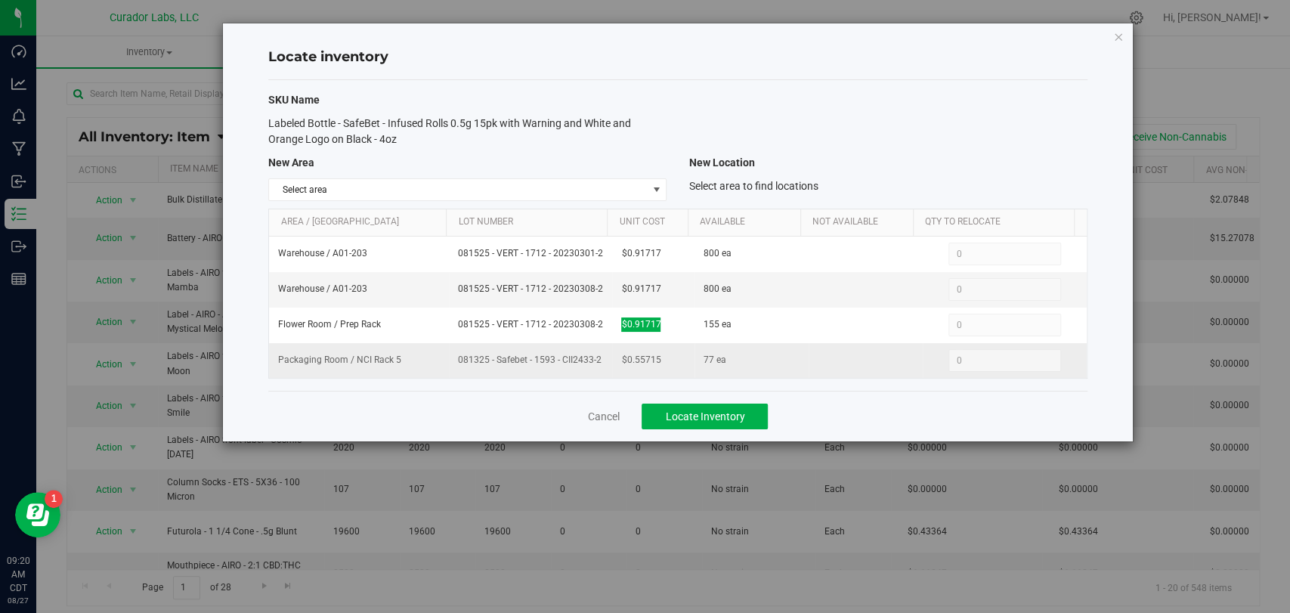
drag, startPoint x: 599, startPoint y: 356, endPoint x: 448, endPoint y: 361, distance: 150.5
click at [449, 361] on td "081325 - Safebet - 1593 - CII2433-2" at bounding box center [530, 360] width 163 height 35
drag, startPoint x: 623, startPoint y: 363, endPoint x: 653, endPoint y: 363, distance: 30.2
click at [604, 363] on tr "Packaging Room / NCI Rack 5 081325 - Safebet - 1593 - CII2433-2 $0.55715 77 ea …" at bounding box center [677, 360] width 817 height 35
click at [666, 363] on td "$0.55715" at bounding box center [653, 360] width 82 height 35
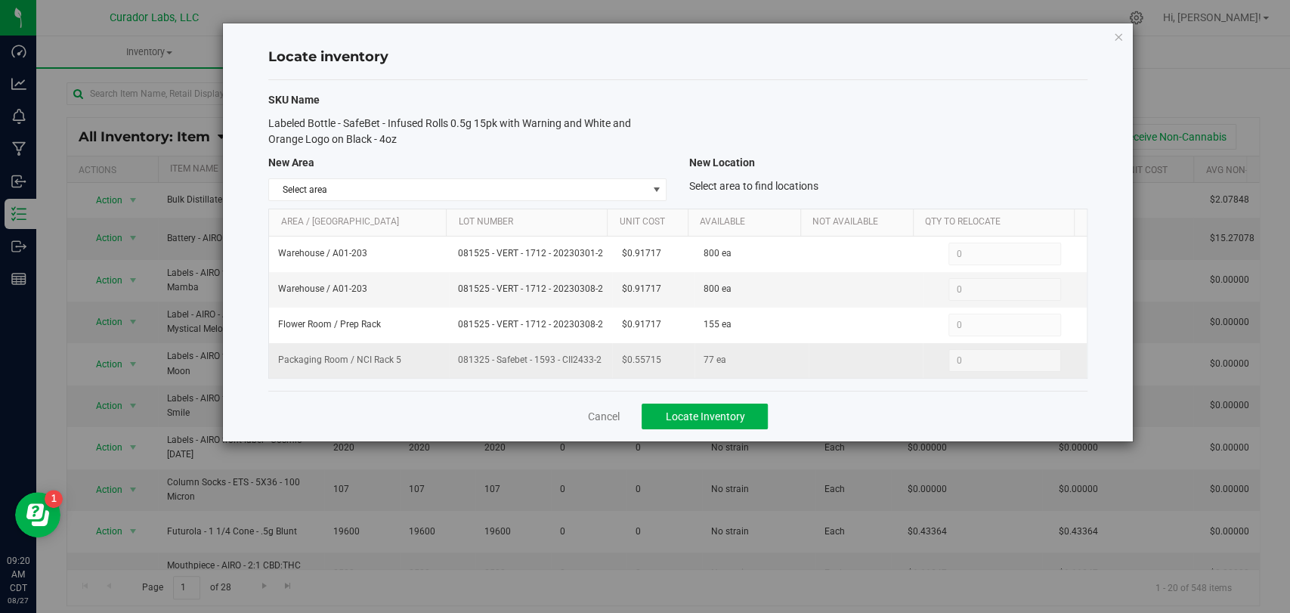
drag, startPoint x: 666, startPoint y: 363, endPoint x: 605, endPoint y: 361, distance: 60.5
click at [605, 361] on tr "Packaging Room / NCI Rack 5 081325 - Safebet - 1593 - CII2433-2 $0.55715 77 ea …" at bounding box center [677, 360] width 817 height 35
